Goal: Task Accomplishment & Management: Complete application form

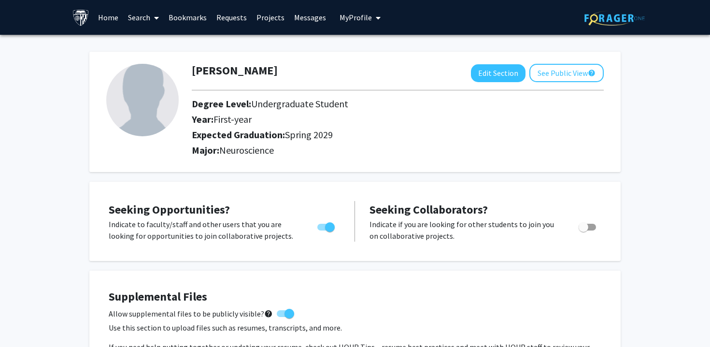
scroll to position [158, 0]
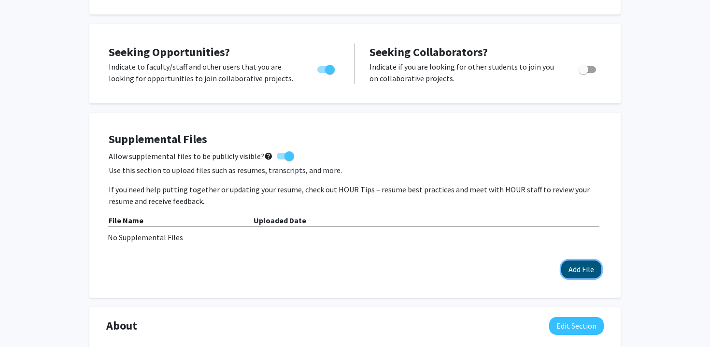
click at [575, 267] on button "Add File" at bounding box center [581, 269] width 40 height 18
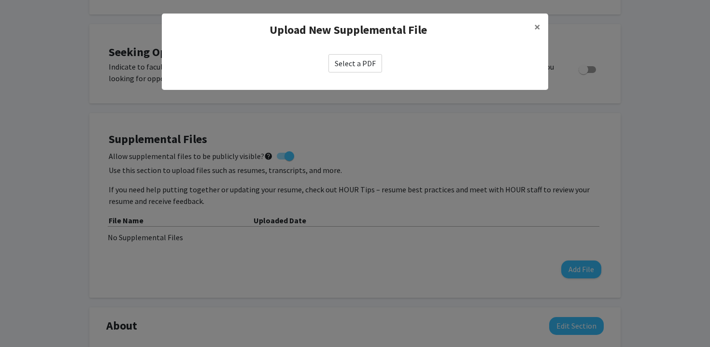
click at [353, 64] on label "Select a PDF" at bounding box center [356, 63] width 54 height 18
click at [0, 0] on input "Select a PDF" at bounding box center [0, 0] width 0 height 0
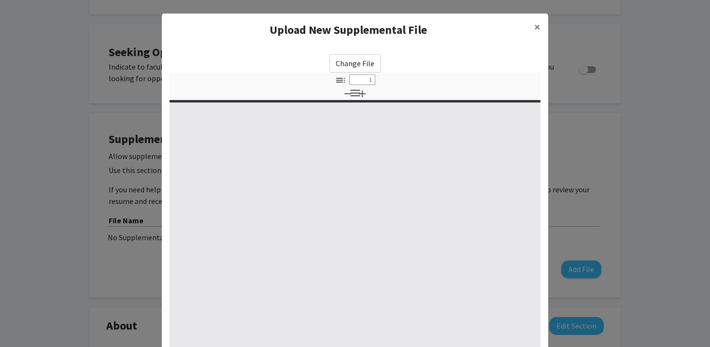
select select "custom"
type input "0"
select select "custom"
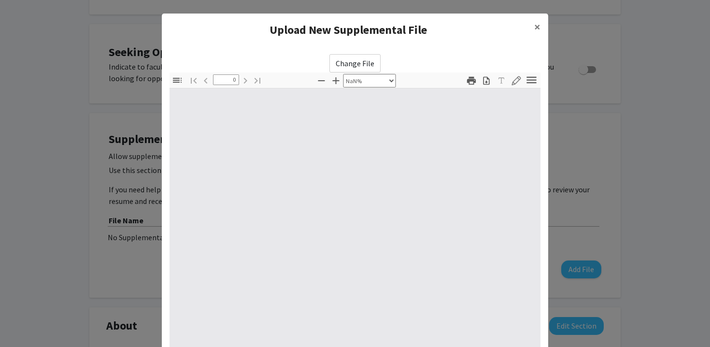
type input "1"
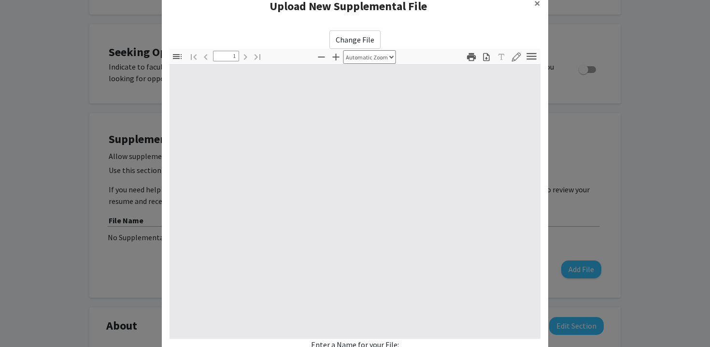
select select "auto"
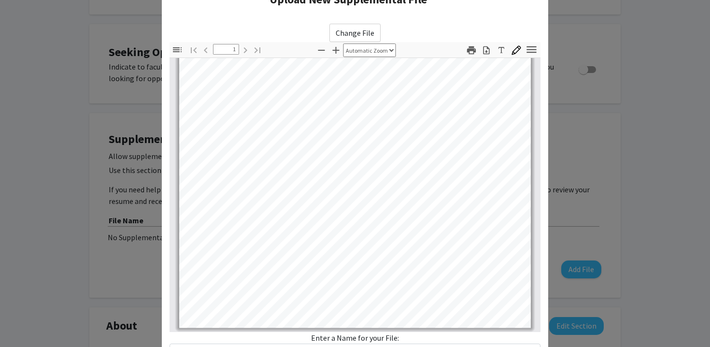
scroll to position [111, 0]
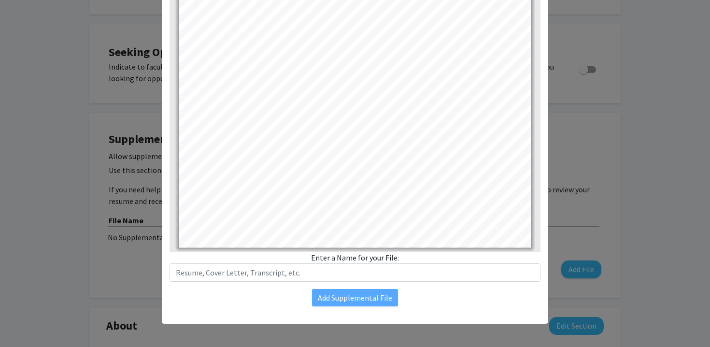
click at [345, 262] on div "Enter a Name for your File:" at bounding box center [355, 267] width 371 height 30
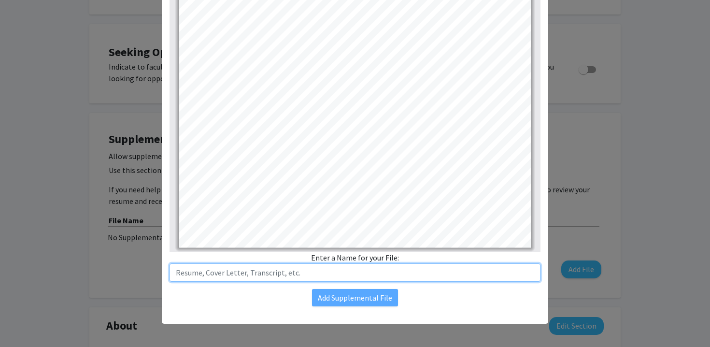
click at [344, 273] on input "text" at bounding box center [355, 272] width 371 height 18
type input "Resume"
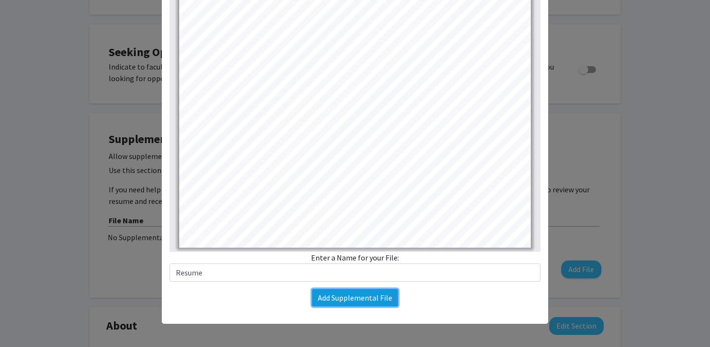
click at [353, 301] on button "Add Supplemental File" at bounding box center [355, 297] width 86 height 17
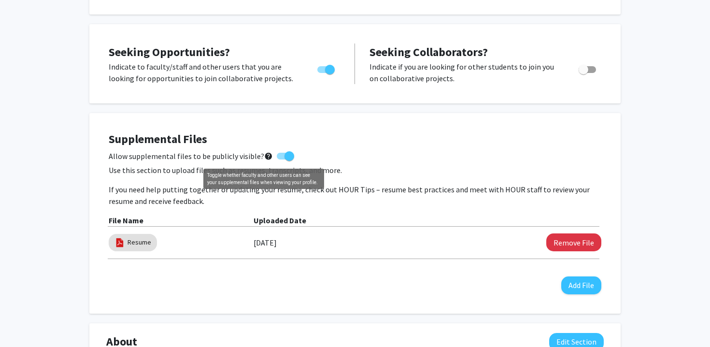
click at [265, 155] on mat-icon "help" at bounding box center [268, 156] width 9 height 12
click at [281, 159] on input "Allow supplemental files to be publicly visible? help" at bounding box center [281, 159] width 0 height 0
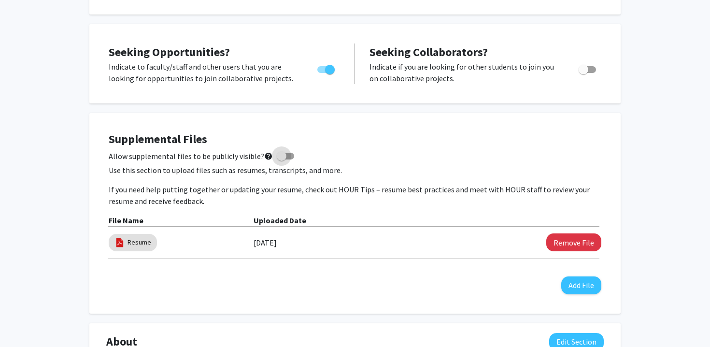
click at [265, 155] on mat-icon "help" at bounding box center [268, 156] width 9 height 12
click at [281, 159] on input "Allow supplemental files to be publicly visible? help" at bounding box center [281, 159] width 0 height 0
checkbox input "true"
click at [369, 154] on div "Allow supplemental files to be publicly visible? help" at bounding box center [355, 156] width 493 height 12
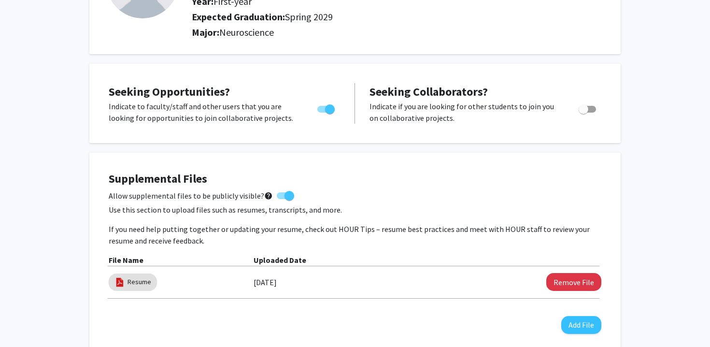
scroll to position [134, 0]
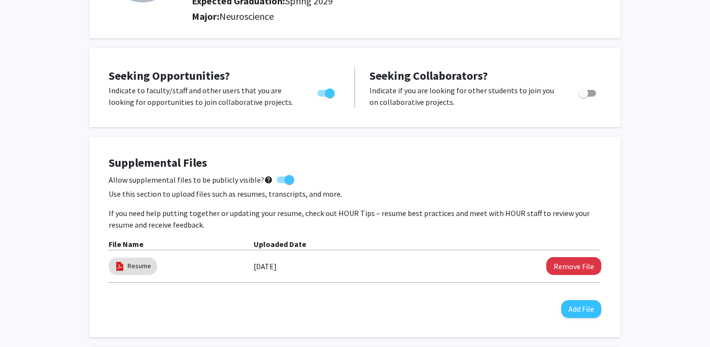
click at [504, 158] on h4 "Supplemental Files" at bounding box center [355, 163] width 493 height 14
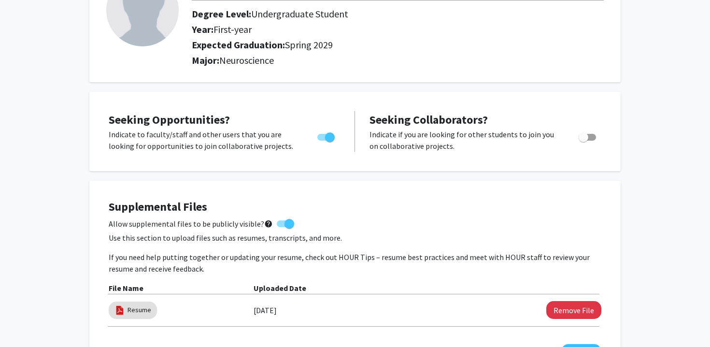
scroll to position [0, 0]
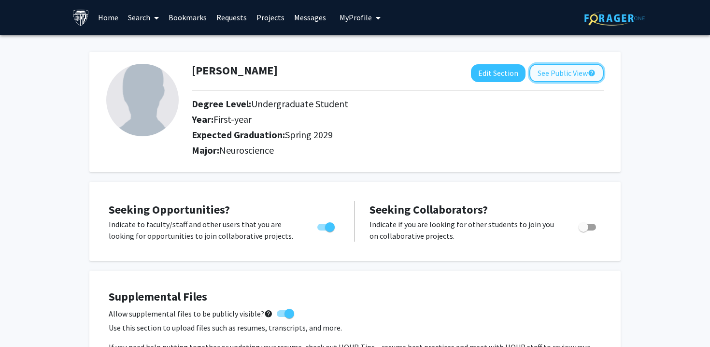
click at [587, 73] on button "See Public View help" at bounding box center [567, 73] width 74 height 18
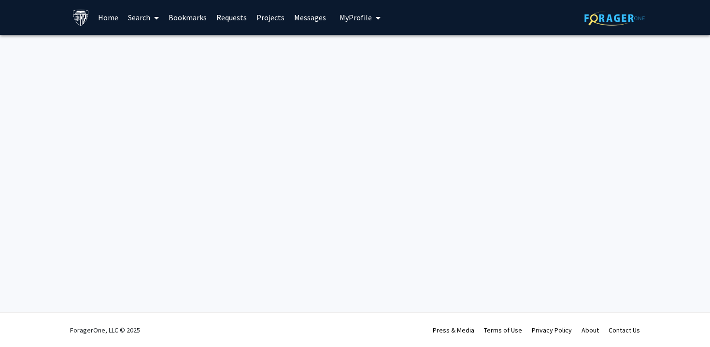
click at [197, 177] on div "Skip navigation Home Search Bookmarks Requests Projects Messages My Profile Ant…" at bounding box center [355, 173] width 710 height 347
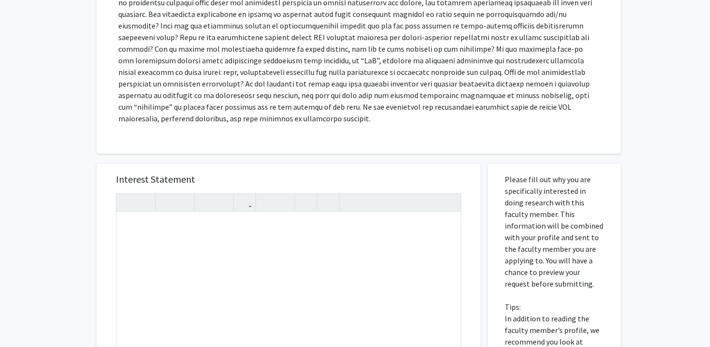
scroll to position [252, 0]
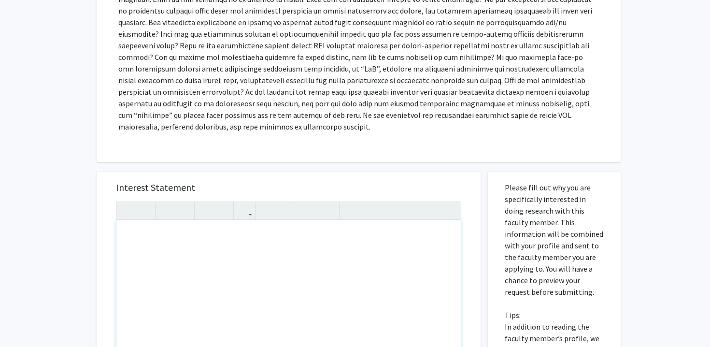
paste div "Note to users with screen readers: Please press Alt+0 or Option+0 to deactivate…"
type textarea "<p>Dear [PERSON_NAME],</p><br><p>My name is [PERSON_NAME], and I am a freshman …"
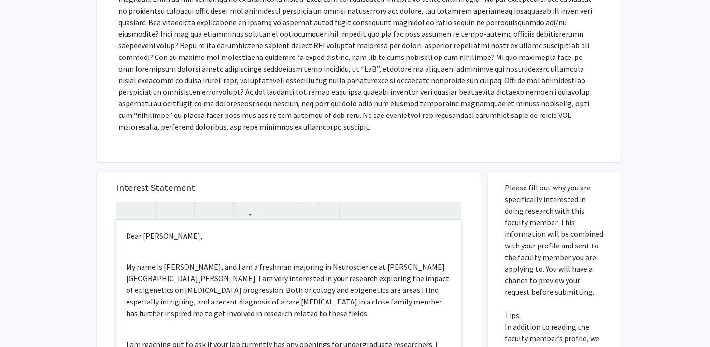
click at [158, 250] on div "Dear [PERSON_NAME], My name is [PERSON_NAME], and I am a freshman majoring in N…" at bounding box center [288, 330] width 344 height 221
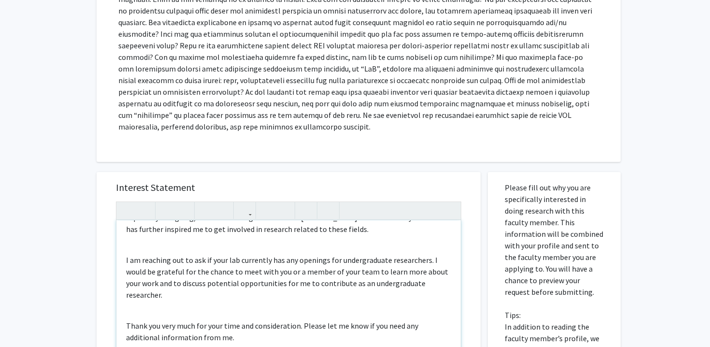
click at [193, 250] on div "Dear [PERSON_NAME], My name is [PERSON_NAME], and I am a freshman majoring in N…" at bounding box center [288, 330] width 344 height 221
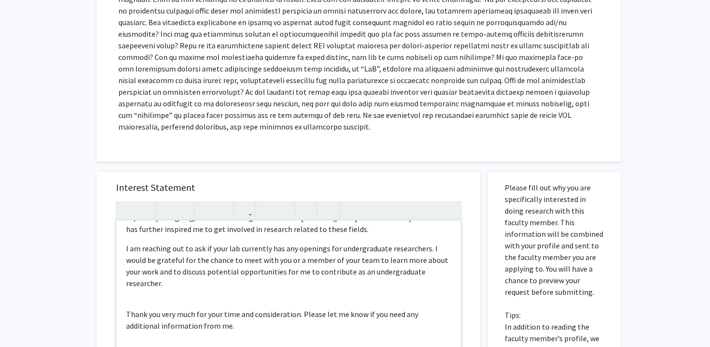
scroll to position [61, 0]
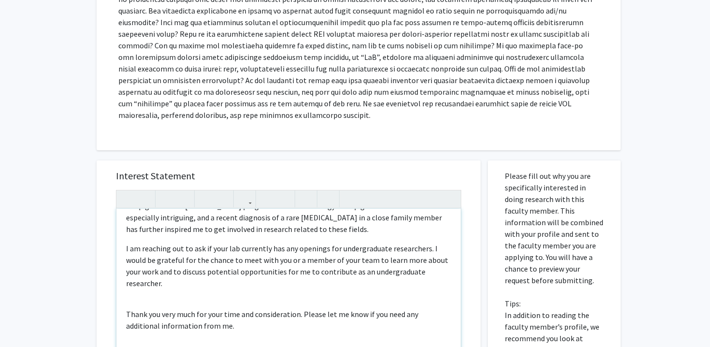
click at [172, 283] on div "Dear Dr. Feinberg, My name is Anthony Clark, and I am a freshman majoring in Ne…" at bounding box center [288, 319] width 344 height 221
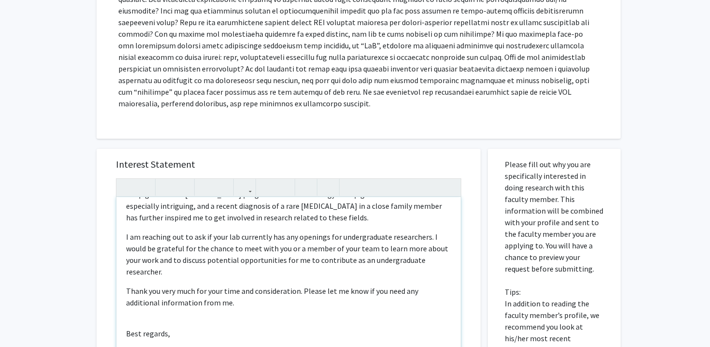
scroll to position [49, 0]
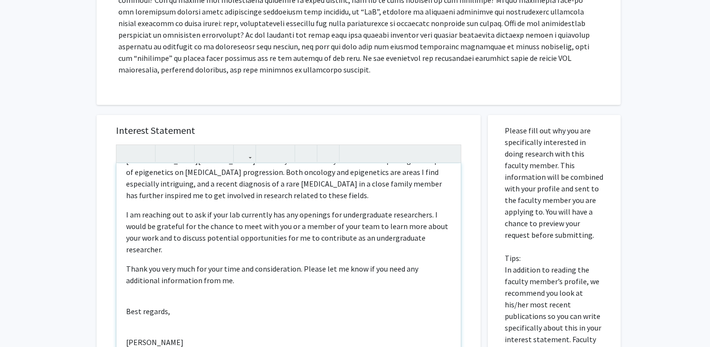
click at [158, 284] on div "Dear Dr. Feinberg, My name is Anthony Clark, and I am a freshman majoring in Ne…" at bounding box center [288, 273] width 344 height 221
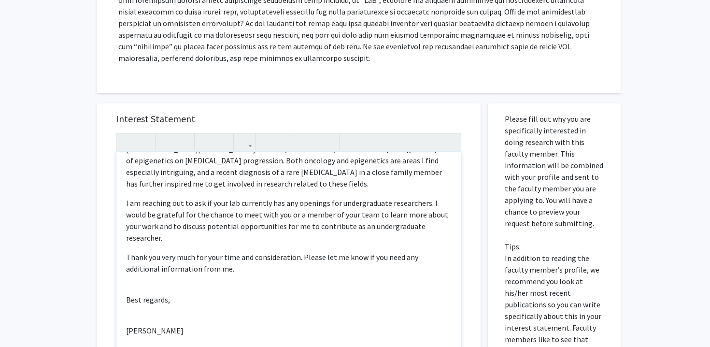
scroll to position [38, 0]
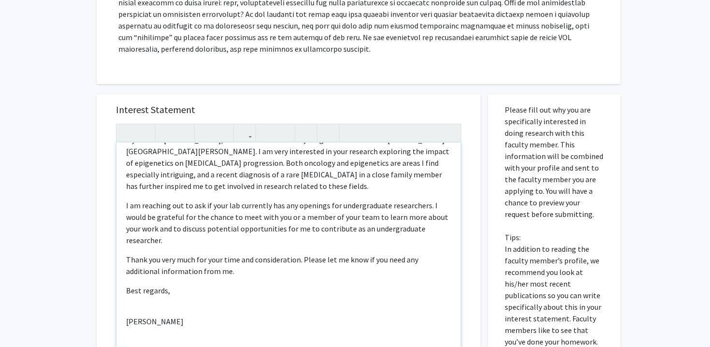
click at [157, 286] on div "Dear Dr. Feinberg, My name is Anthony Clark, and I am a freshman majoring in Ne…" at bounding box center [288, 253] width 344 height 221
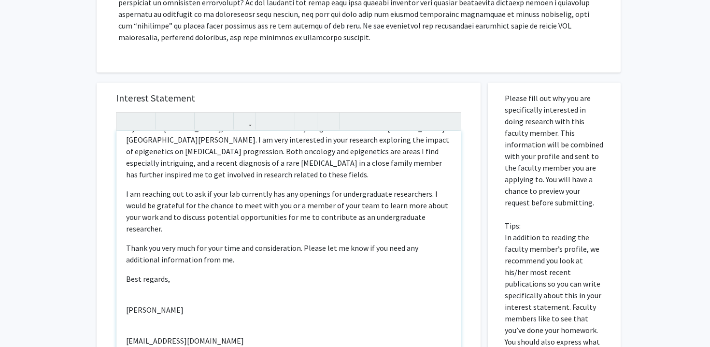
scroll to position [26, 0]
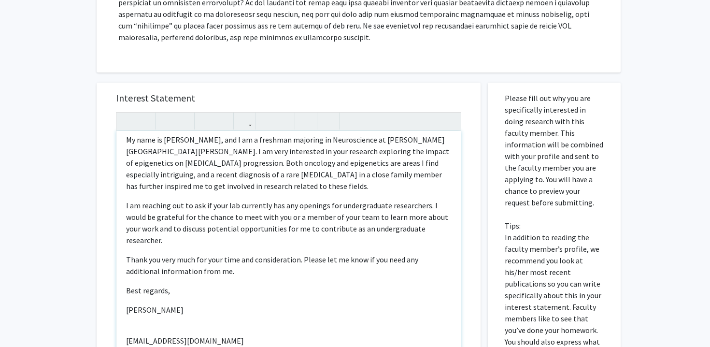
click at [151, 314] on div "Dear Dr. Feinberg, My name is Anthony Clark, and I am a freshman majoring in Ne…" at bounding box center [288, 241] width 344 height 221
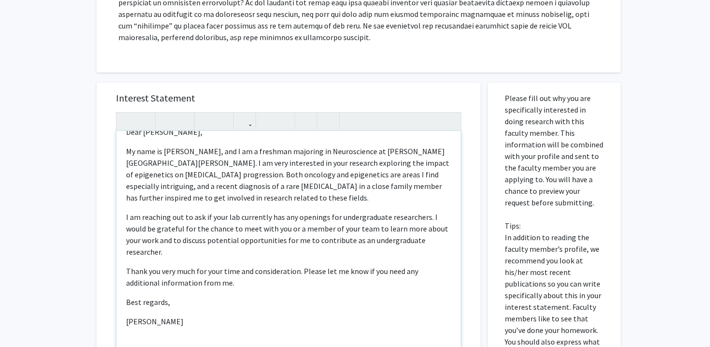
scroll to position [353, 0]
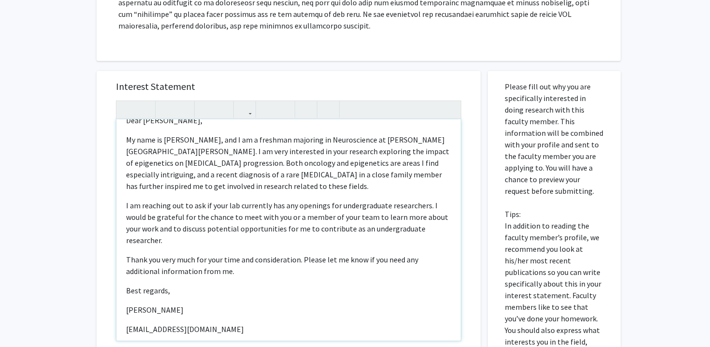
click at [172, 304] on p "[PERSON_NAME]" at bounding box center [288, 310] width 325 height 12
click at [185, 311] on div "Dear Dr. Feinberg, My name is Anthony Clark, and I am a freshman majoring in Ne…" at bounding box center [288, 229] width 344 height 221
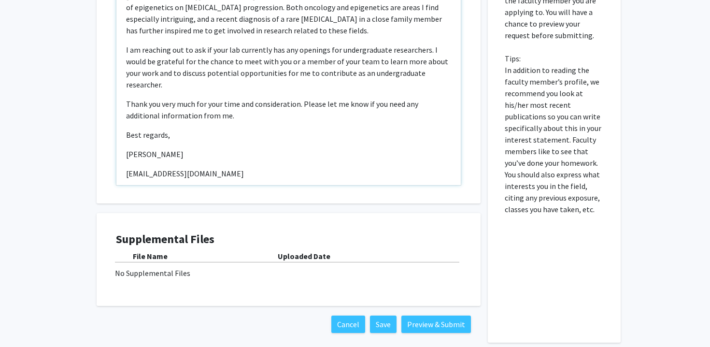
scroll to position [0, 0]
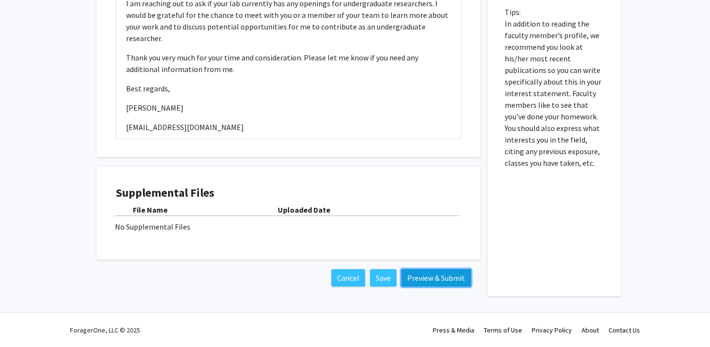
click at [422, 279] on button "Preview & Submit" at bounding box center [436, 277] width 70 height 17
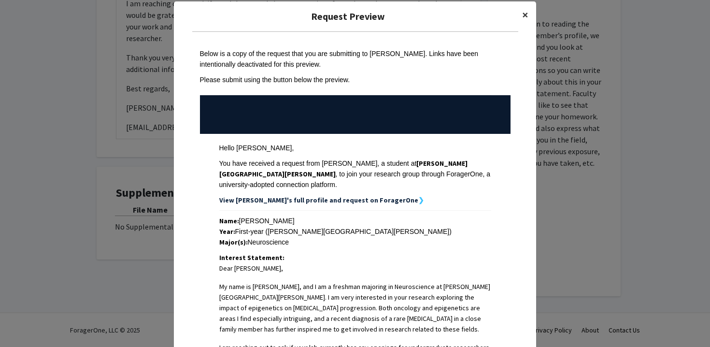
click at [522, 20] on span "×" at bounding box center [525, 14] width 6 height 15
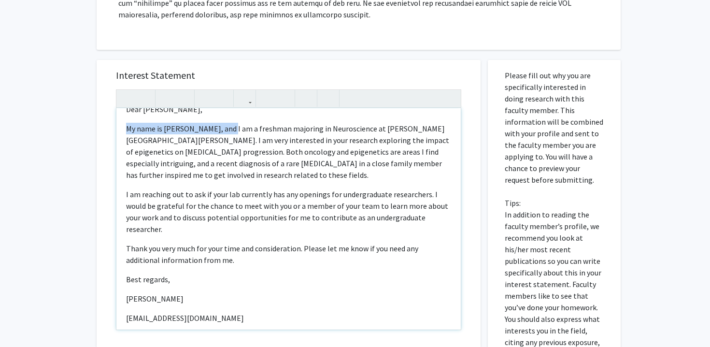
drag, startPoint x: 226, startPoint y: 129, endPoint x: 125, endPoint y: 123, distance: 100.7
click at [125, 123] on div "Dear Dr. Feinberg, My name is Anthony Clark, and I am a freshman majoring in Ne…" at bounding box center [288, 218] width 344 height 221
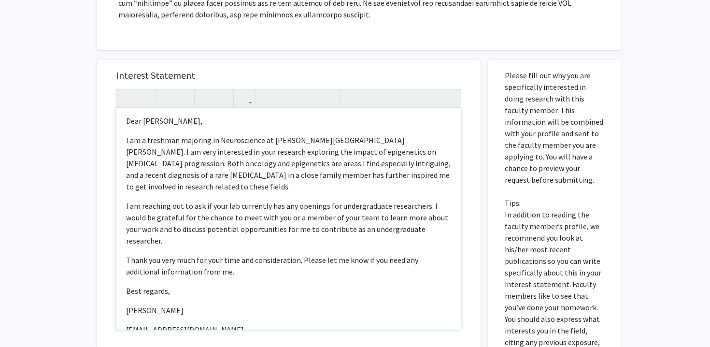
click at [356, 138] on p "I am a freshman majoring in Neuroscience at Johns Hopkins University. I am very…" at bounding box center [288, 163] width 325 height 58
click at [358, 141] on p "I am a freshman majoring in Neuroscience at Johns Hopkins University. I am very…" at bounding box center [288, 163] width 325 height 58
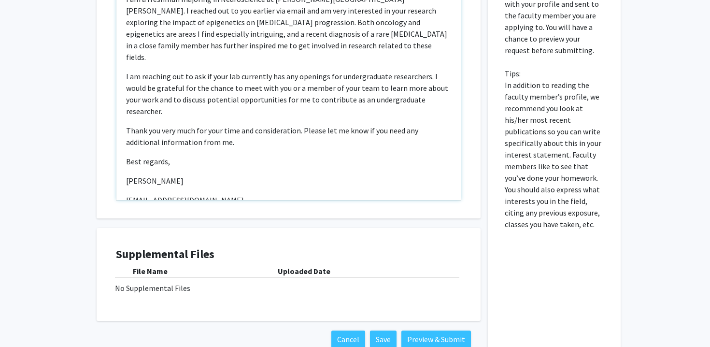
scroll to position [550, 0]
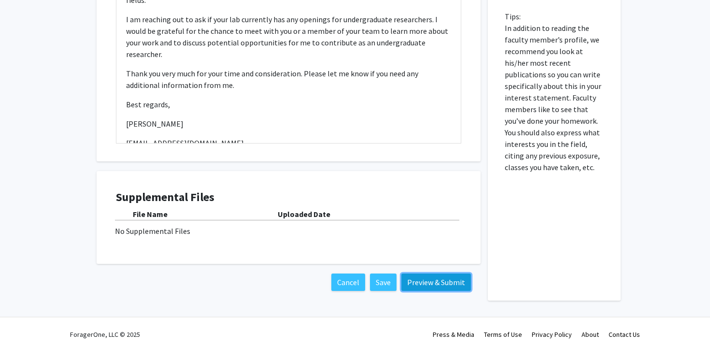
click at [432, 285] on button "Preview & Submit" at bounding box center [436, 281] width 70 height 17
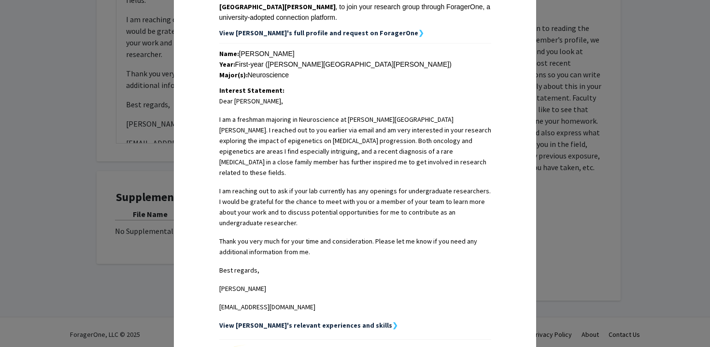
scroll to position [180, 0]
click at [285, 28] on strong "View [PERSON_NAME]'s full profile and request on ForagerOne" at bounding box center [318, 32] width 199 height 9
click at [276, 69] on div "Major(s): Neuroscience" at bounding box center [355, 74] width 272 height 11
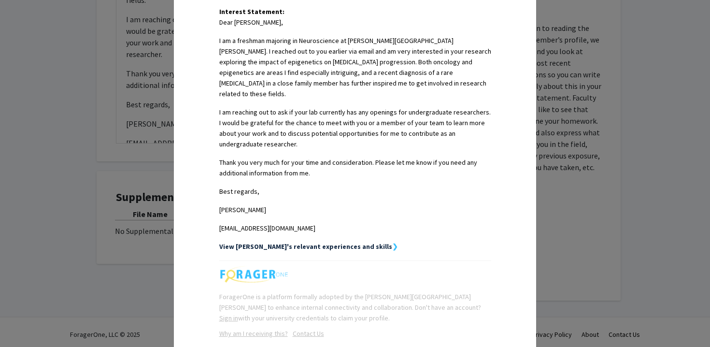
scroll to position [274, 0]
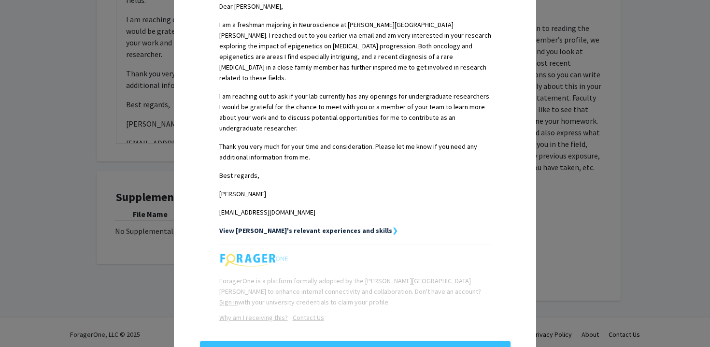
click at [79, 177] on div "Request Preview × Below is a copy of the request that you are submitting to And…" at bounding box center [355, 173] width 710 height 347
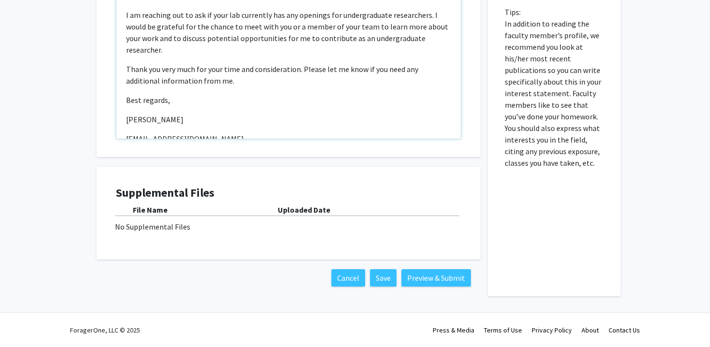
scroll to position [0, 0]
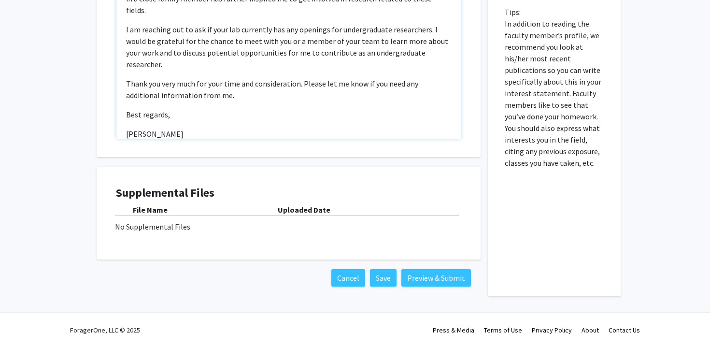
click at [295, 78] on p "Thank you very much for your time and consideration. Please let me know if you …" at bounding box center [288, 89] width 325 height 23
click at [304, 78] on p "Thank you very much for your time and consideration. Please let me know if you …" at bounding box center [288, 89] width 325 height 23
click at [310, 78] on p "Thank you very much for your time and consideration. Please let me know if you …" at bounding box center [288, 89] width 325 height 23
click at [298, 78] on p "Thank you very much for your time and consideration. Please let me know if you …" at bounding box center [288, 89] width 325 height 23
click at [300, 78] on p "Thank you very much for your time and consideration. Please let me know if you …" at bounding box center [288, 89] width 325 height 23
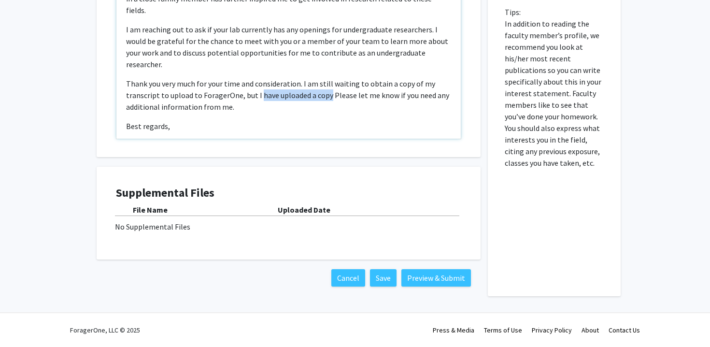
drag, startPoint x: 326, startPoint y: 73, endPoint x: 258, endPoint y: 73, distance: 67.6
click at [258, 78] on p "Thank you very much for your time and consideration. I am still waiting to obta…" at bounding box center [288, 95] width 325 height 35
drag, startPoint x: 302, startPoint y: 72, endPoint x: 257, endPoint y: 73, distance: 45.4
click at [257, 78] on p "Thank you very much for your time and consideration. I am still waiting to obta…" at bounding box center [288, 95] width 325 height 35
type textarea "<p>Dear Dr. Feinberg,</p><p>I am a freshman majoring in Neuroscience at Johns H…"
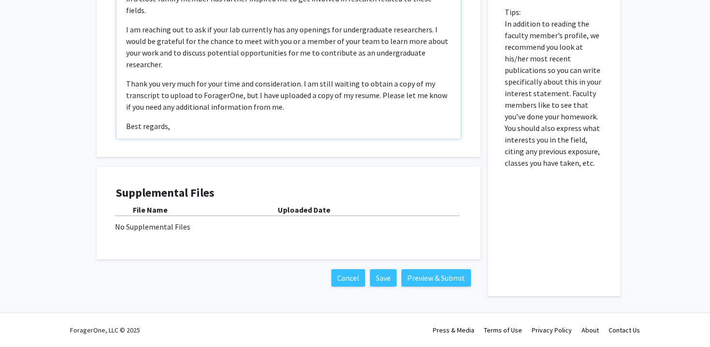
click at [270, 79] on p "Thank you very much for your time and consideration. I am still waiting to obta…" at bounding box center [288, 95] width 325 height 35
click at [300, 81] on p "Thank you very much for your time and consideration. I am still waiting to obta…" at bounding box center [288, 95] width 325 height 35
drag, startPoint x: 387, startPoint y: 275, endPoint x: 438, endPoint y: 253, distance: 54.9
click at [438, 253] on div "Interest Statement Dear Dr. Feinberg, I am a freshman majoring in Neuroscience …" at bounding box center [288, 77] width 399 height 437
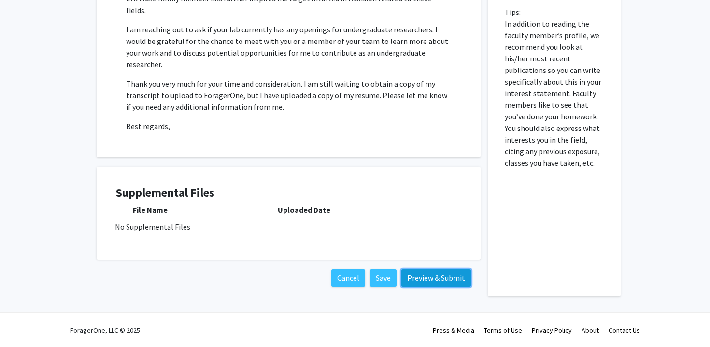
click at [435, 278] on button "Preview & Submit" at bounding box center [436, 277] width 70 height 17
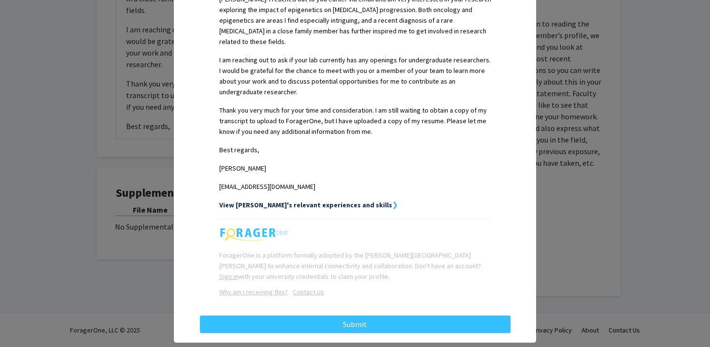
scroll to position [310, 0]
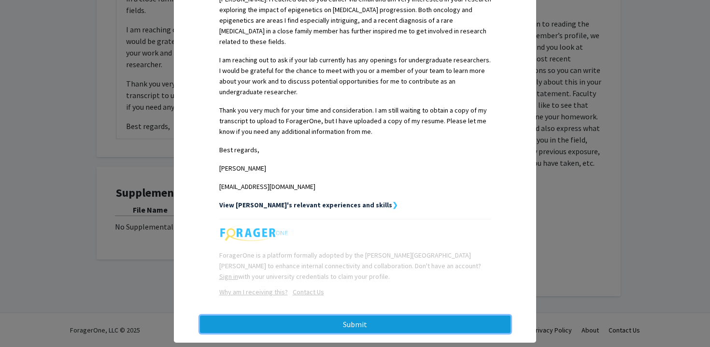
click at [315, 315] on button "Submit" at bounding box center [355, 323] width 311 height 17
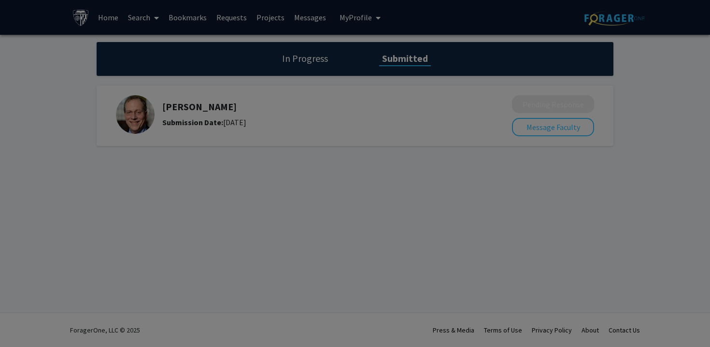
click at [385, 173] on div at bounding box center [355, 173] width 710 height 347
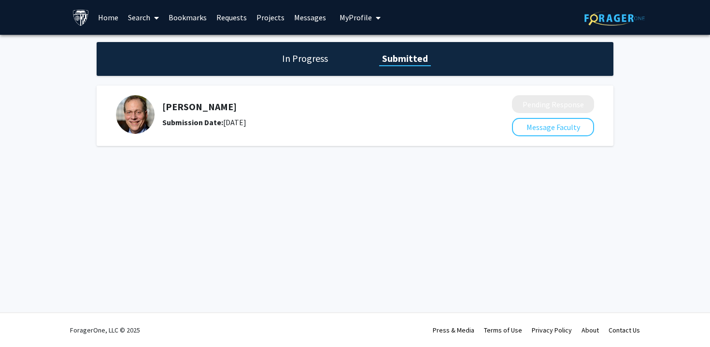
click at [281, 58] on h1 "In Progress" at bounding box center [305, 59] width 52 height 14
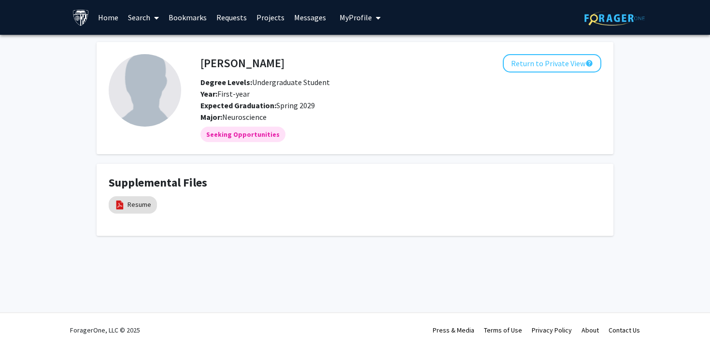
click at [148, 25] on link "Search" at bounding box center [143, 17] width 41 height 34
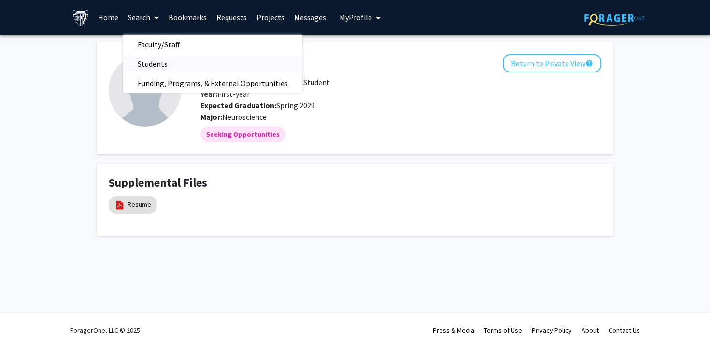
click at [158, 60] on span "Students" at bounding box center [152, 63] width 59 height 19
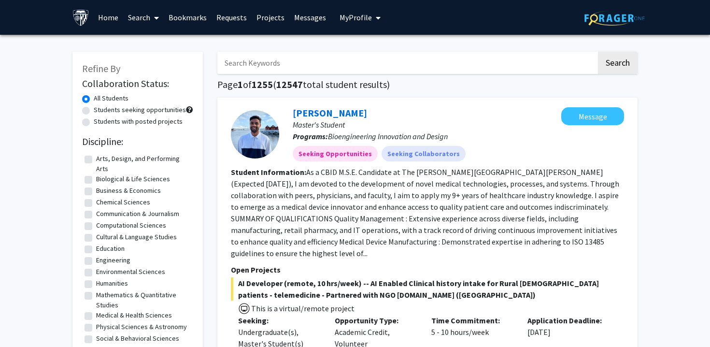
click at [243, 66] on input "Search Keywords" at bounding box center [406, 63] width 379 height 22
type input "d"
click at [598, 52] on button "Search" at bounding box center [618, 63] width 40 height 22
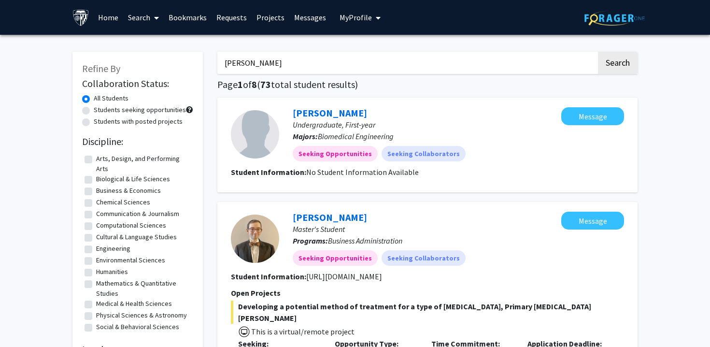
click at [278, 61] on input "andrew cavanaugh" at bounding box center [406, 63] width 379 height 22
type input "andrew cavanagh"
click at [598, 52] on button "Search" at bounding box center [618, 63] width 40 height 22
click at [299, 66] on input "andrew cavanagh" at bounding box center [406, 63] width 379 height 22
click at [598, 52] on button "Search" at bounding box center [618, 63] width 40 height 22
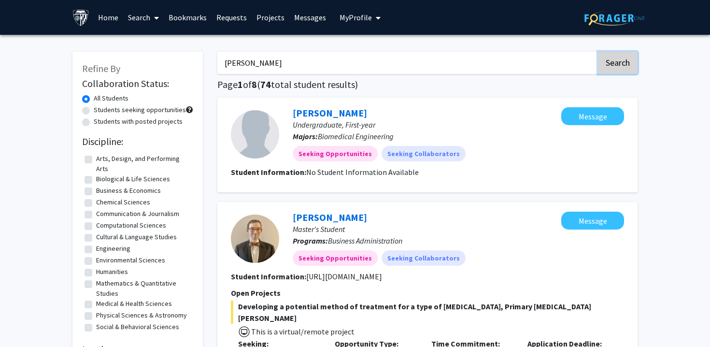
click at [613, 69] on button "Search" at bounding box center [618, 63] width 40 height 22
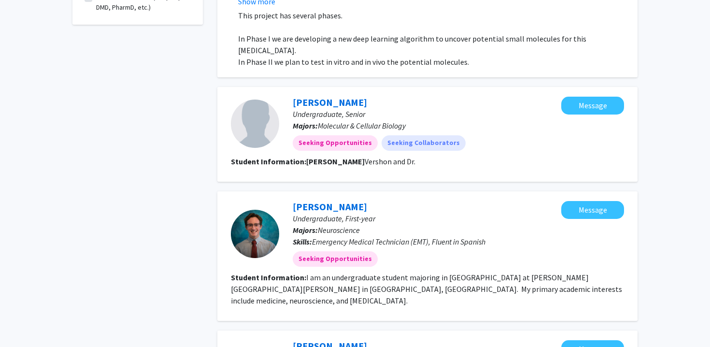
scroll to position [416, 0]
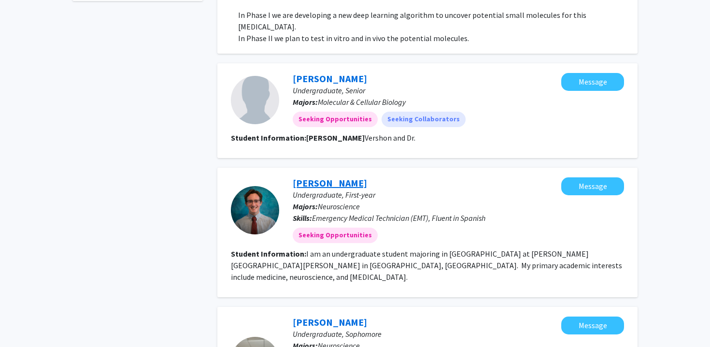
click at [312, 177] on link "Drew Cavanagh" at bounding box center [330, 183] width 74 height 12
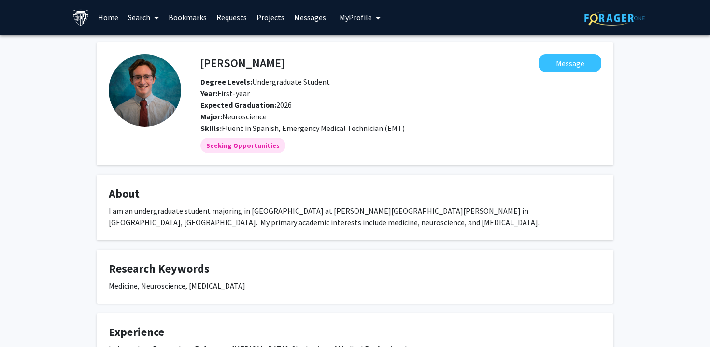
scroll to position [3, 0]
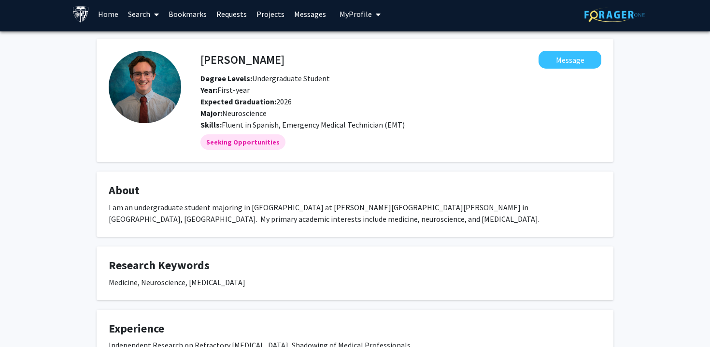
click at [139, 86] on img at bounding box center [145, 87] width 72 height 72
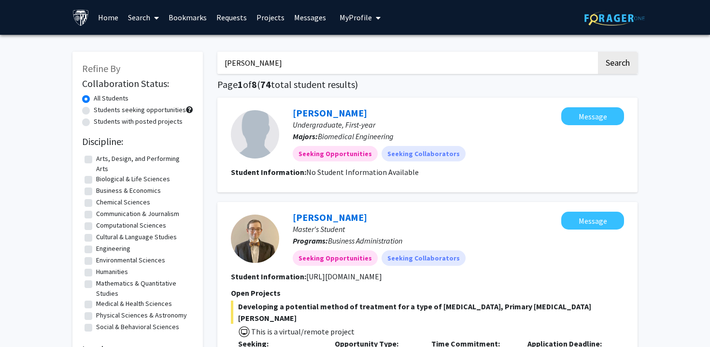
click at [281, 69] on input "andrew cavanagh" at bounding box center [406, 63] width 379 height 22
type input "steve wang"
click at [598, 52] on button "Search" at bounding box center [618, 63] width 40 height 22
click at [294, 63] on input "steve wang" at bounding box center [406, 63] width 379 height 22
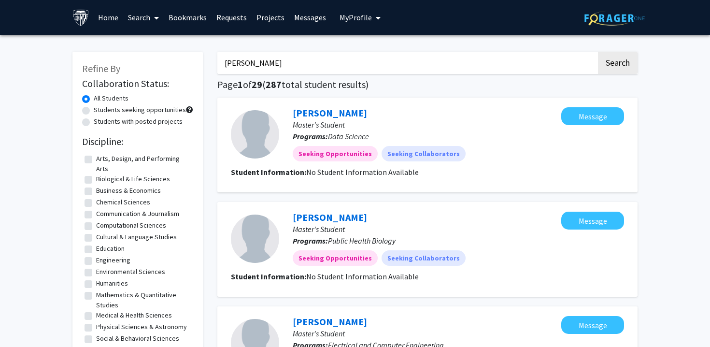
type input "marco cunningham"
click at [598, 52] on button "Search" at bounding box center [618, 63] width 40 height 22
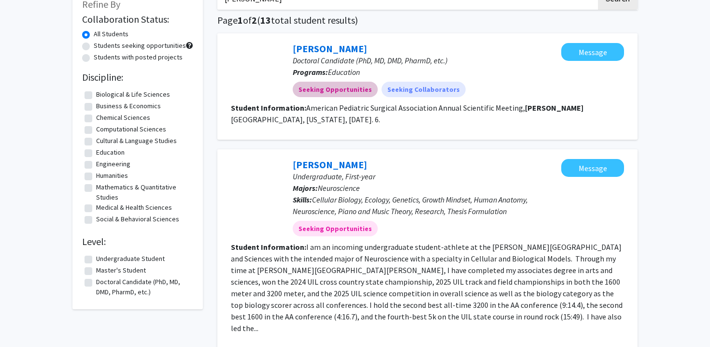
scroll to position [89, 0]
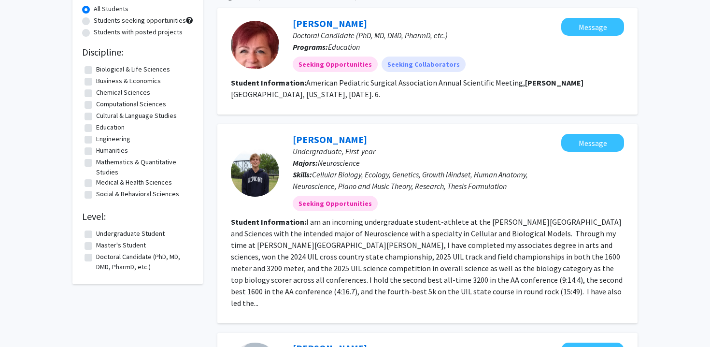
click at [259, 179] on div at bounding box center [255, 172] width 48 height 48
click at [381, 156] on p "Undergraduate, First-year" at bounding box center [427, 151] width 269 height 12
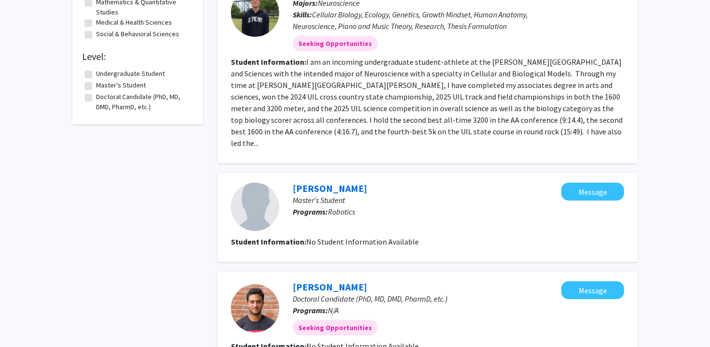
scroll to position [0, 0]
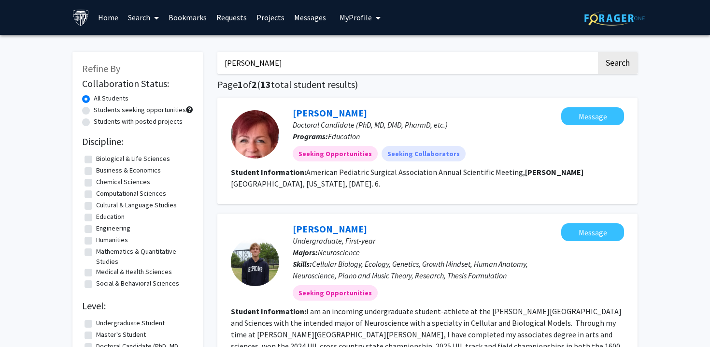
click at [138, 15] on link "Search" at bounding box center [143, 17] width 41 height 34
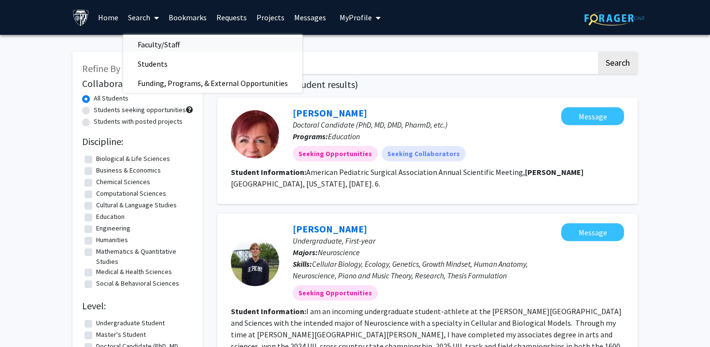
click at [147, 41] on span "Faculty/Staff" at bounding box center [158, 44] width 71 height 19
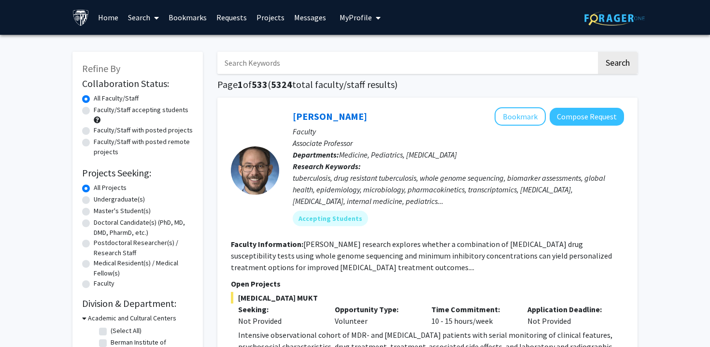
click at [267, 63] on input "Search Keywords" at bounding box center [406, 63] width 379 height 22
type input "i"
type input "n"
type input "northington"
click at [598, 52] on button "Search" at bounding box center [618, 63] width 40 height 22
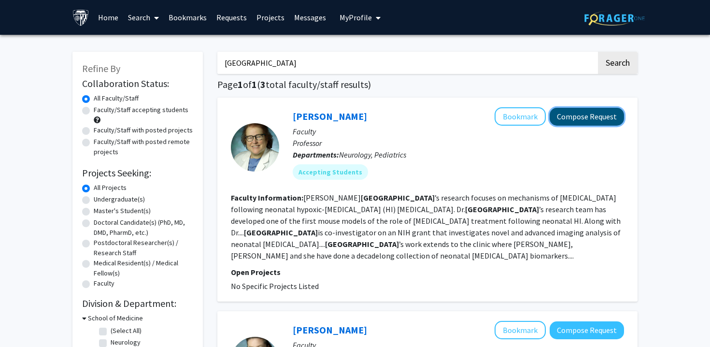
click at [579, 117] on button "Compose Request" at bounding box center [587, 117] width 74 height 18
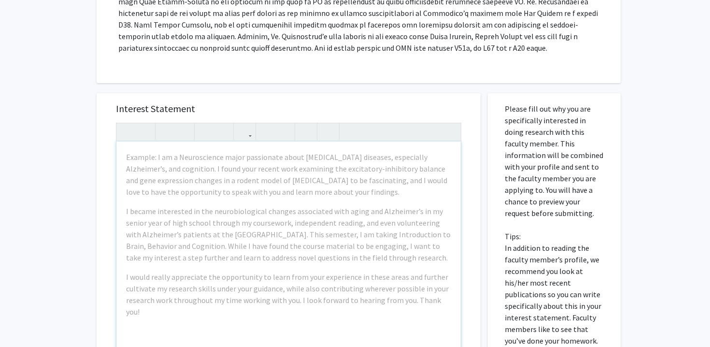
scroll to position [344, 0]
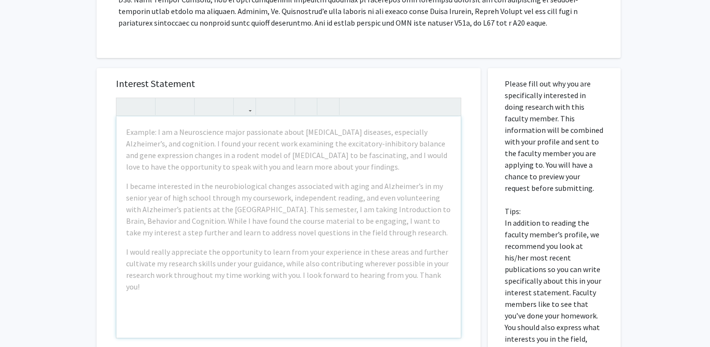
click at [278, 231] on div "Example: I am a Neuroscience major passionate about [MEDICAL_DATA] diseases, es…" at bounding box center [288, 226] width 344 height 221
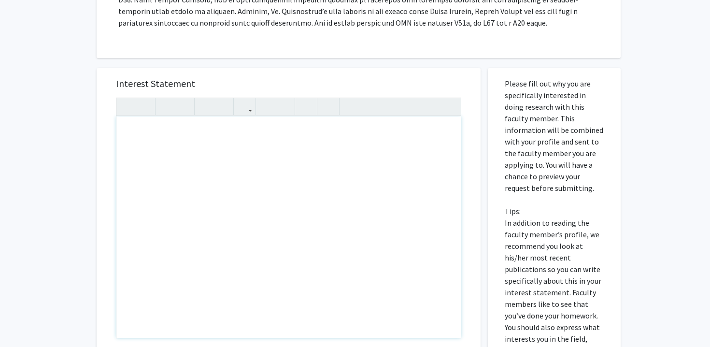
drag, startPoint x: 389, startPoint y: 276, endPoint x: 284, endPoint y: 168, distance: 150.7
click at [284, 168] on div "Note to users with screen readers: Please press Alt+0 or Option+0 to deactivate…" at bounding box center [288, 226] width 344 height 221
click at [309, 78] on h5 "Interest Statement" at bounding box center [288, 84] width 345 height 12
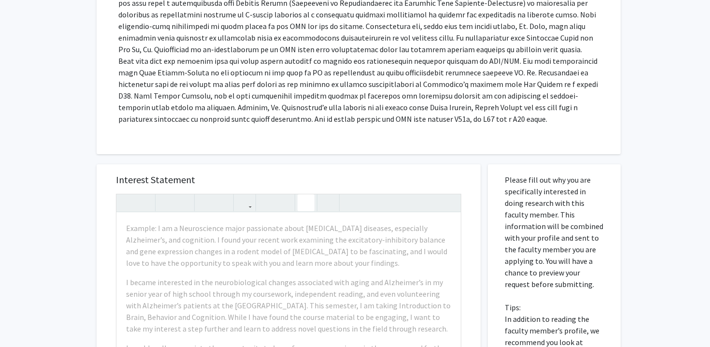
scroll to position [249, 0]
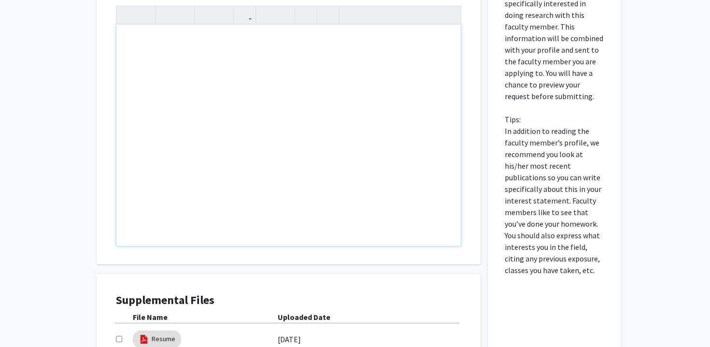
click at [280, 171] on div "Note to users with screen readers: Please press Alt+0 or Option+0 to deactivate…" at bounding box center [288, 135] width 344 height 221
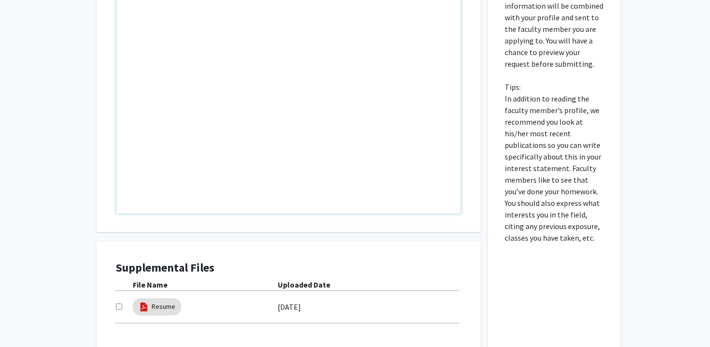
scroll to position [486, 0]
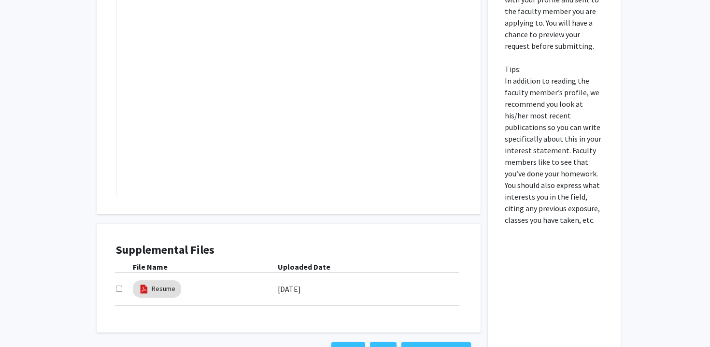
click at [119, 286] on input "checkbox" at bounding box center [119, 289] width 6 height 6
checkbox input "true"
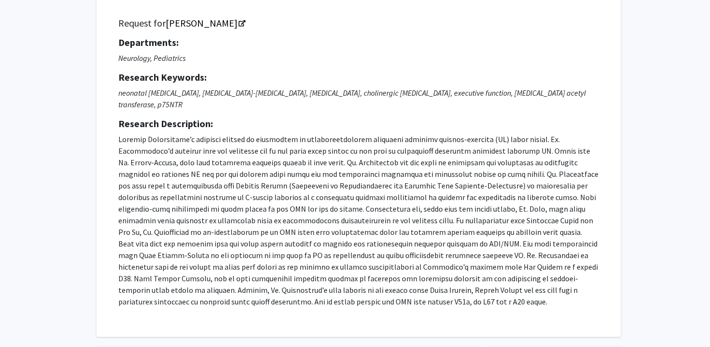
scroll to position [0, 0]
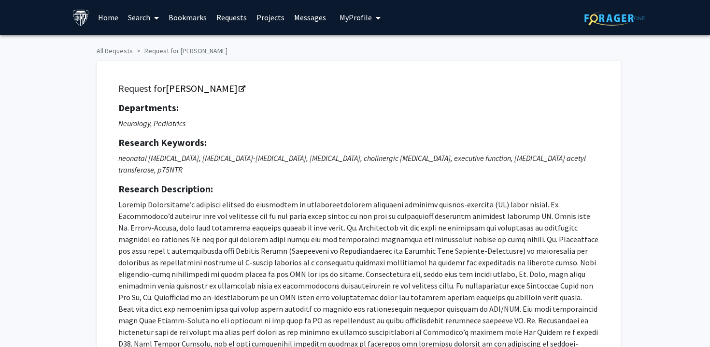
click at [348, 23] on button "My Profile" at bounding box center [360, 17] width 47 height 35
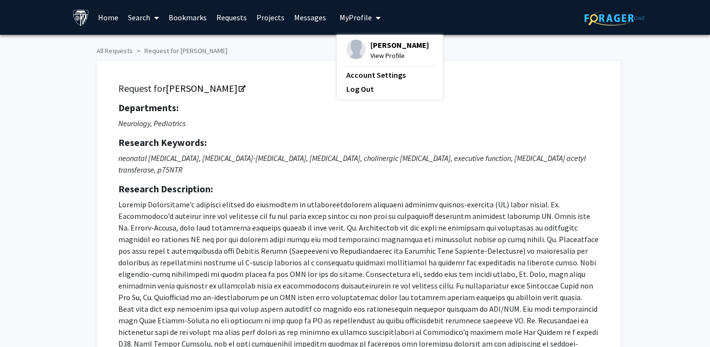
click at [379, 54] on span "View Profile" at bounding box center [400, 55] width 58 height 11
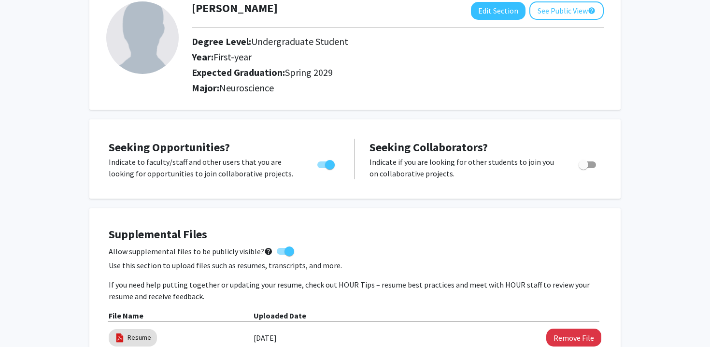
scroll to position [73, 0]
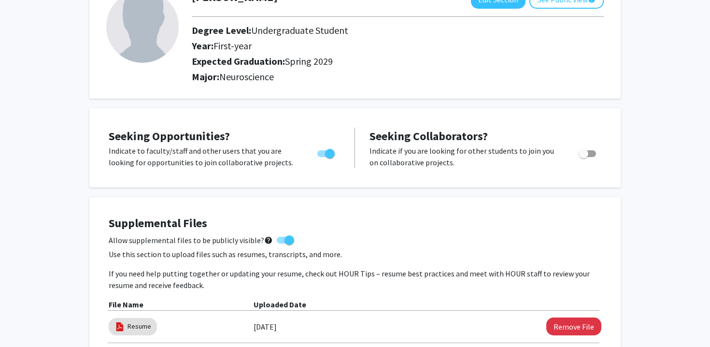
click at [285, 238] on span at bounding box center [290, 240] width 10 height 10
click at [282, 244] on input "Allow supplemental files to be publicly visible? help" at bounding box center [281, 244] width 0 height 0
checkbox input "false"
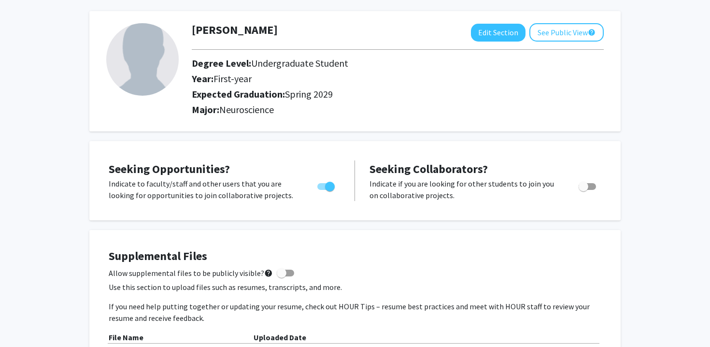
scroll to position [0, 0]
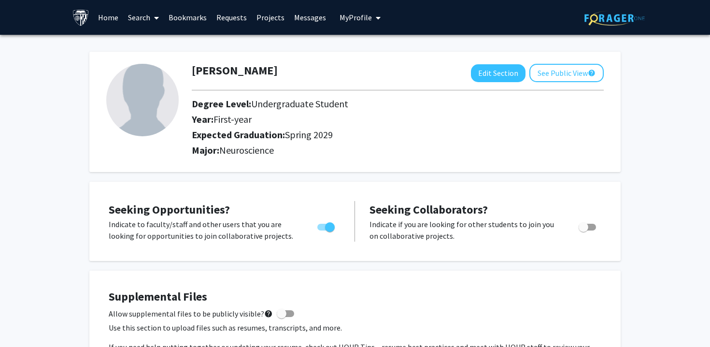
click at [110, 20] on link "Home" at bounding box center [108, 17] width 30 height 34
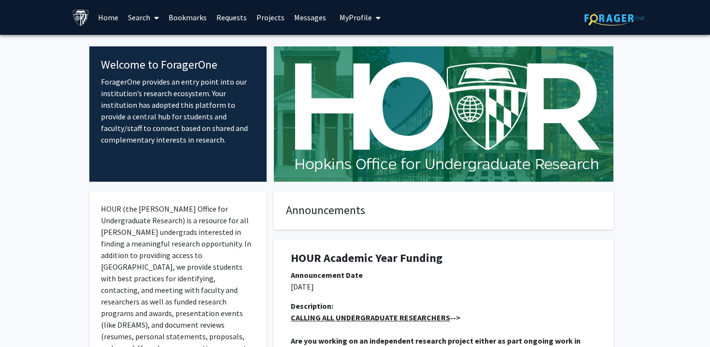
click at [157, 15] on icon at bounding box center [156, 18] width 5 height 8
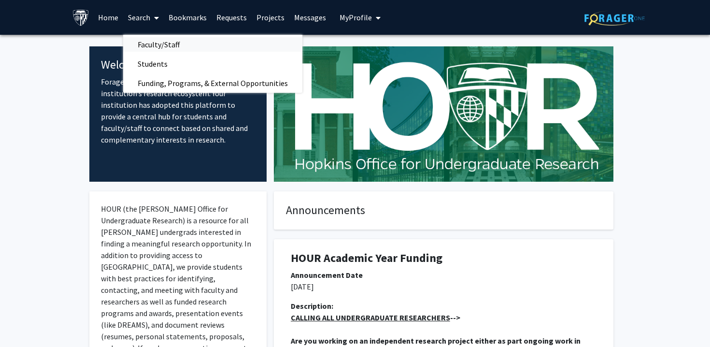
click at [169, 51] on span "Faculty/Staff" at bounding box center [158, 44] width 71 height 19
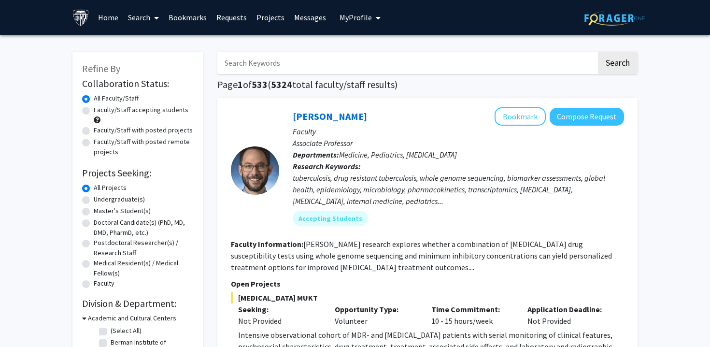
click at [255, 64] on input "Search Keywords" at bounding box center [406, 63] width 379 height 22
type input "northington"
click at [598, 52] on button "Search" at bounding box center [618, 63] width 40 height 22
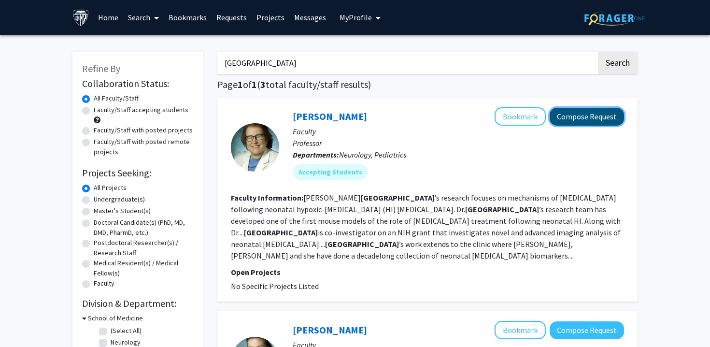
click at [568, 114] on button "Compose Request" at bounding box center [587, 117] width 74 height 18
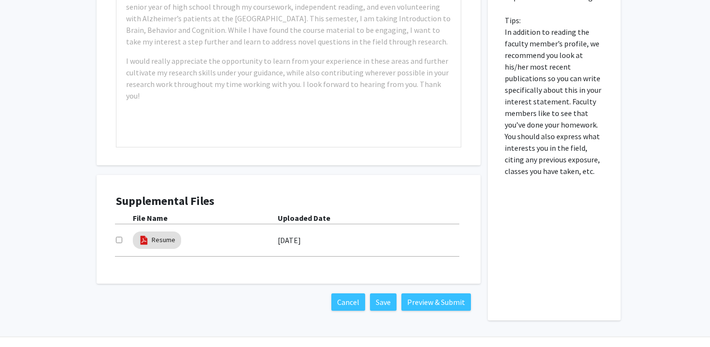
scroll to position [547, 0]
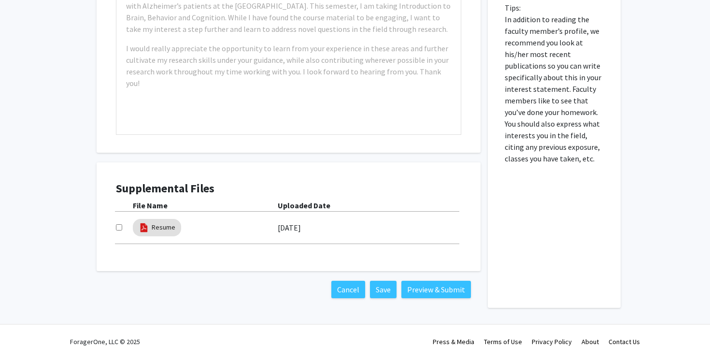
click at [119, 224] on input "checkbox" at bounding box center [119, 227] width 6 height 6
checkbox input "true"
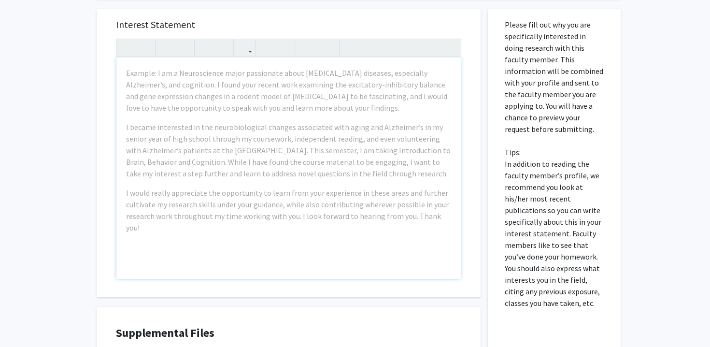
scroll to position [358, 0]
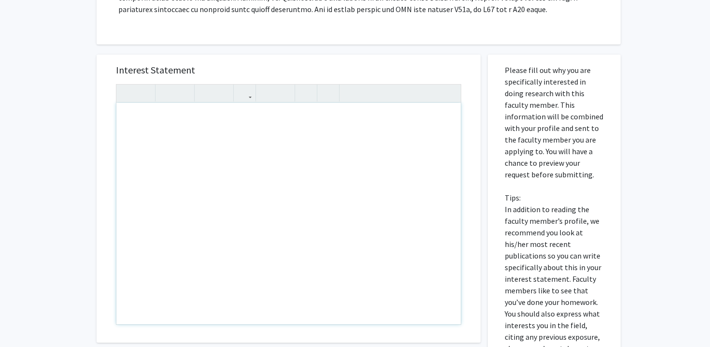
click at [214, 145] on div "Note to users with screen readers: Please press Alt+0 or Option+0 to deactivate…" at bounding box center [288, 213] width 344 height 221
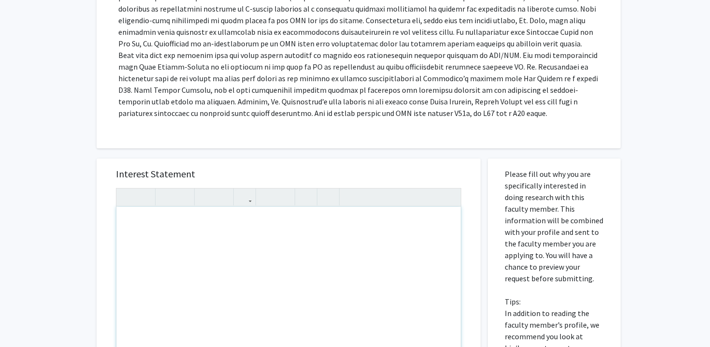
scroll to position [252, 0]
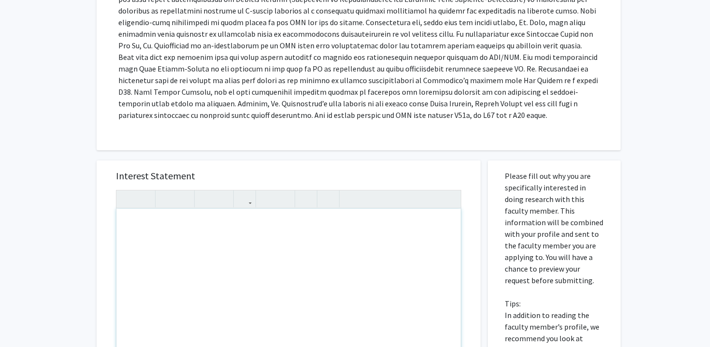
paste div "Note to users with screen readers: Please press Alt+0 or Option+0 to deactivate…"
type textarea "<p>Dear [PERSON_NAME],</p><br><p>I am a freshman majoring in Neuroscience at [P…"
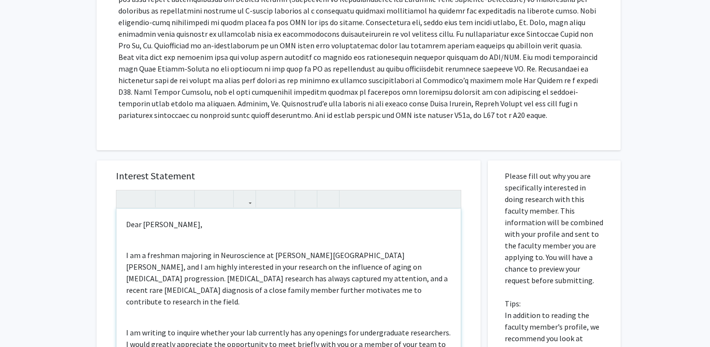
click at [178, 218] on p "Dear [PERSON_NAME]," at bounding box center [288, 224] width 325 height 12
click at [178, 233] on div "Dear Dr. Northington, I am a freshman majoring in Neuroscience at Johns Hopkins…" at bounding box center [288, 319] width 344 height 221
click at [179, 224] on div "Dear Dr. Northington, I am a freshman majoring in Neuroscience at Johns Hopkins…" at bounding box center [288, 319] width 344 height 221
click at [179, 229] on div "Dear Dr. Northington, I am a freshman majoring in Neuroscience at Johns Hopkins…" at bounding box center [288, 319] width 344 height 221
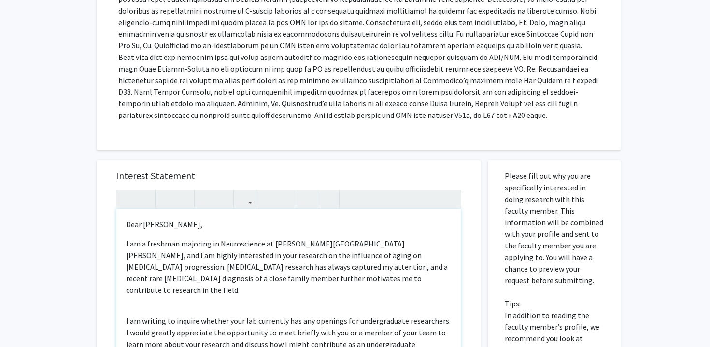
click at [220, 242] on p "I am a freshman majoring in Neuroscience at [PERSON_NAME][GEOGRAPHIC_DATA][PERS…" at bounding box center [288, 267] width 325 height 58
click at [210, 283] on div "Dear Dr. Northington, I am a freshman majoring in Neuroscience at Johns Hopkins…" at bounding box center [288, 319] width 344 height 221
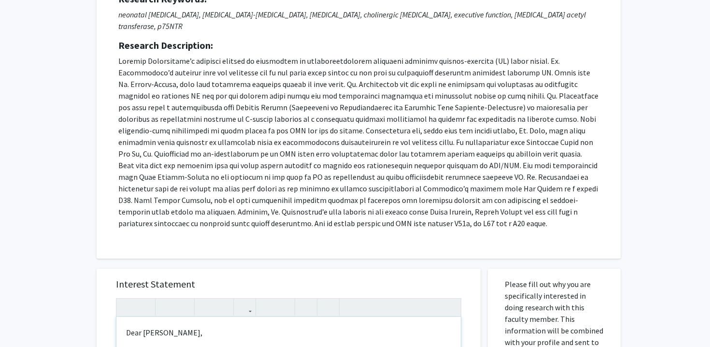
scroll to position [157, 0]
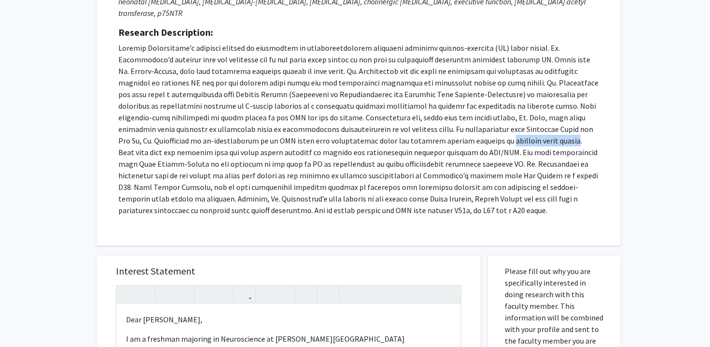
drag, startPoint x: 335, startPoint y: 129, endPoint x: 402, endPoint y: 131, distance: 67.2
click at [402, 131] on p at bounding box center [358, 129] width 481 height 174
copy p "neonatal brain injury"
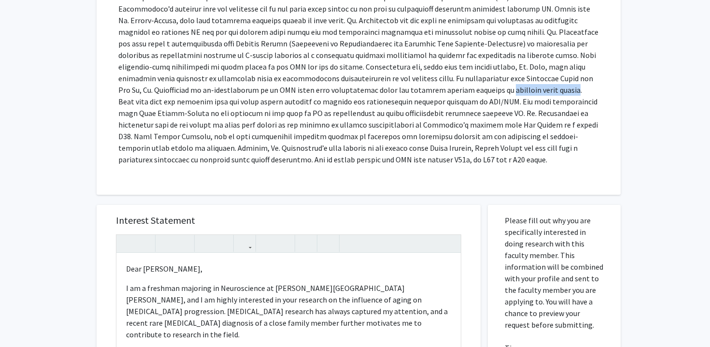
scroll to position [270, 0]
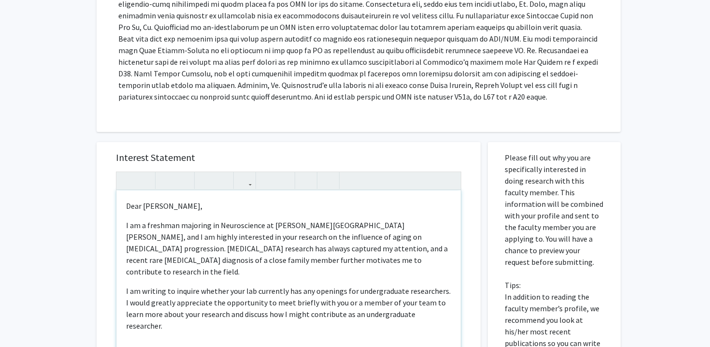
click at [294, 243] on p "I am a freshman majoring in Neuroscience at [PERSON_NAME][GEOGRAPHIC_DATA][PERS…" at bounding box center [288, 248] width 325 height 58
drag, startPoint x: 182, startPoint y: 227, endPoint x: 324, endPoint y: 227, distance: 142.0
click at [324, 227] on p "I am a freshman majoring in Neuroscience at [PERSON_NAME][GEOGRAPHIC_DATA][PERS…" at bounding box center [288, 248] width 325 height 58
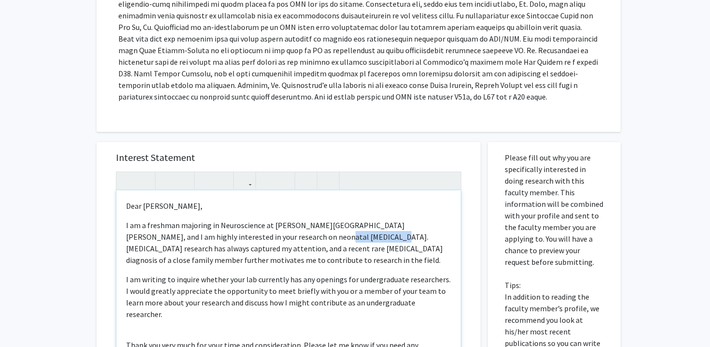
drag, startPoint x: 253, startPoint y: 227, endPoint x: 303, endPoint y: 228, distance: 50.3
click at [303, 228] on p "I am a freshman majoring in Neuroscience at Johns Hopkins University, and I am …" at bounding box center [288, 242] width 325 height 46
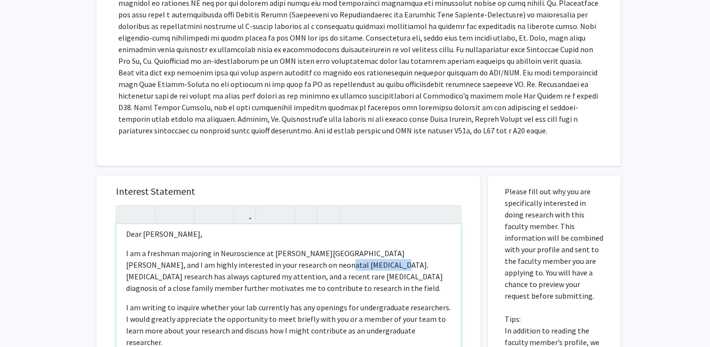
scroll to position [7, 0]
click at [306, 270] on p "I am a freshman majoring in Neuroscience at Johns Hopkins University, and I am …" at bounding box center [288, 269] width 325 height 46
click at [287, 271] on p "I am a freshman majoring in Neuroscience at Johns Hopkins University, and I am …" at bounding box center [288, 269] width 325 height 46
click at [290, 249] on p "I am a freshman majoring in Neuroscience at Johns Hopkins University, and I am …" at bounding box center [288, 269] width 325 height 46
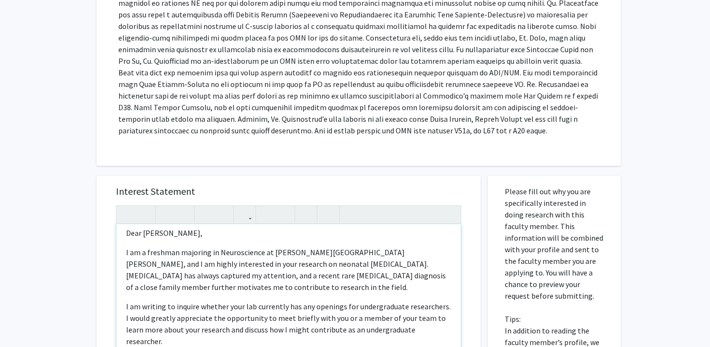
click at [316, 265] on p "I am a freshman majoring in Neuroscience at Johns Hopkins University, and I am …" at bounding box center [288, 269] width 325 height 46
click at [358, 273] on p "I am a freshman majoring in Neuroscience at Johns Hopkins University, and I am …" at bounding box center [288, 269] width 325 height 46
click at [442, 253] on p "I am a freshman majoring in Neuroscience at Johns Hopkins University, and I am …" at bounding box center [288, 269] width 325 height 46
drag, startPoint x: 127, startPoint y: 264, endPoint x: 224, endPoint y: 265, distance: 97.1
click at [224, 265] on p "I am a freshman majoring in Neuroscience at Johns Hopkins University, and I am …" at bounding box center [288, 269] width 325 height 46
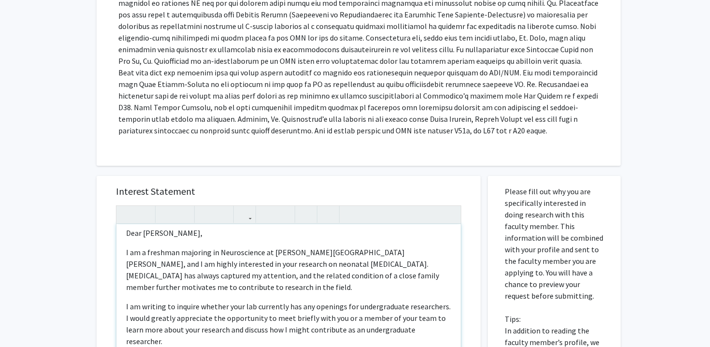
click at [244, 273] on p "I am a freshman majoring in Neuroscience at Johns Hopkins University, and I am …" at bounding box center [288, 269] width 325 height 46
click at [259, 278] on p "I am a freshman majoring in Neuroscience at Johns Hopkins University, and I am …" at bounding box center [288, 269] width 325 height 46
click at [437, 260] on p "I am a freshman majoring in Neuroscience at Johns Hopkins University, and I am …" at bounding box center [288, 269] width 325 height 46
click at [383, 286] on div "Dear Dr. Northington, I am a freshman majoring in Neuroscience at Johns Hopkins…" at bounding box center [288, 334] width 344 height 221
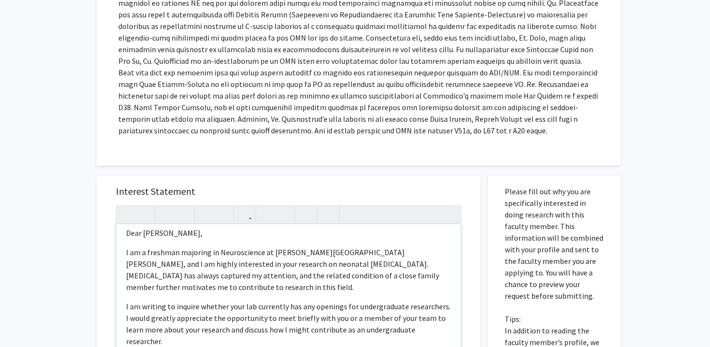
click at [138, 273] on p "I am a freshman majoring in Neuroscience at Johns Hopkins University, and I am …" at bounding box center [288, 269] width 325 height 46
click at [172, 268] on p "I am a freshman majoring in Neuroscience at Johns Hopkins University, and I am …" at bounding box center [288, 269] width 325 height 46
click at [184, 276] on p "I am a freshman majoring in Neuroscience at Johns Hopkins University, and I am …" at bounding box center [288, 269] width 325 height 46
click at [233, 271] on p "I am a freshman majoring in Neuroscience at Johns Hopkins University, and I am …" at bounding box center [288, 269] width 325 height 46
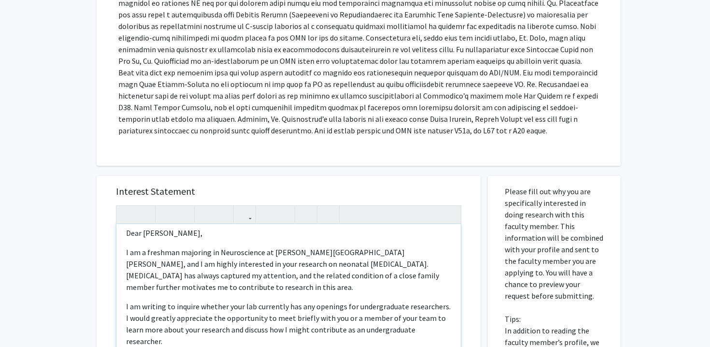
click at [272, 274] on p "I am a freshman majoring in Neuroscience at Johns Hopkins University, and I am …" at bounding box center [288, 269] width 325 height 46
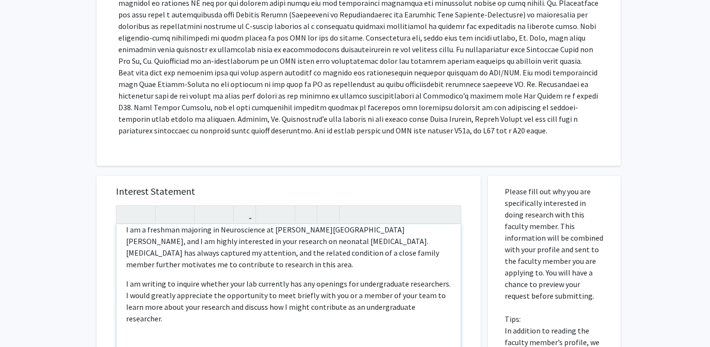
scroll to position [38, 0]
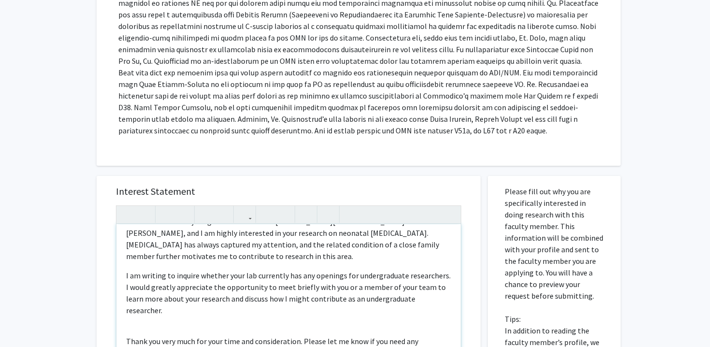
click at [239, 291] on p "I am writing to inquire whether your lab currently has any openings for undergr…" at bounding box center [288, 293] width 325 height 46
click at [221, 302] on div "Dear Dr. Northington, I am a freshman majoring in Neuroscience at Johns Hopkins…" at bounding box center [288, 334] width 344 height 221
click at [203, 305] on div "Dear Dr. Northington, I am a freshman majoring in Neuroscience at Johns Hopkins…" at bounding box center [288, 334] width 344 height 221
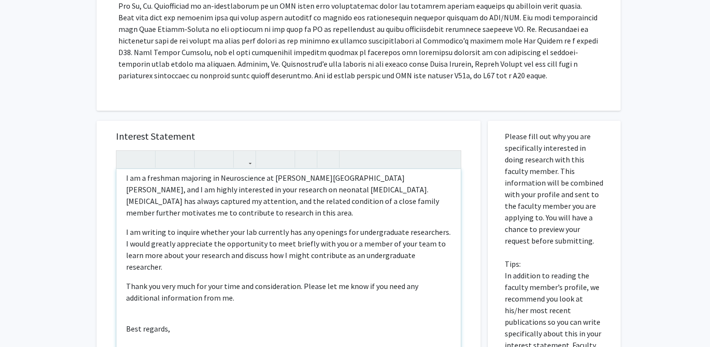
scroll to position [307, 0]
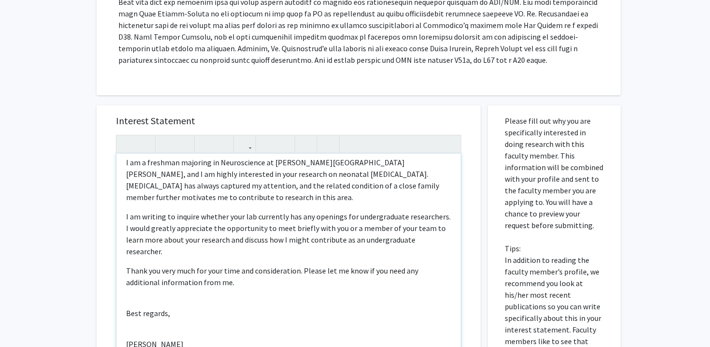
click at [183, 276] on div "Dear Dr. Northington, I am a freshman majoring in Neuroscience at Johns Hopkins…" at bounding box center [288, 264] width 344 height 221
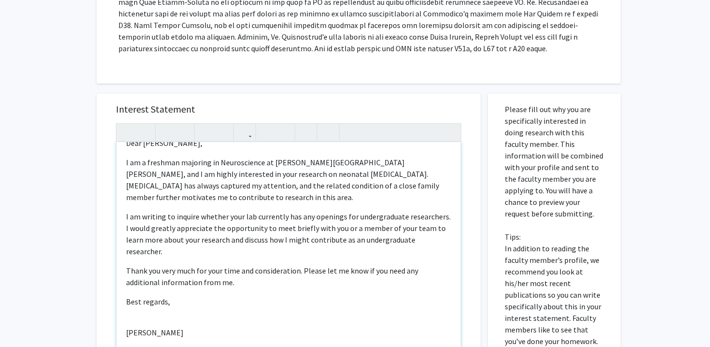
scroll to position [320, 0]
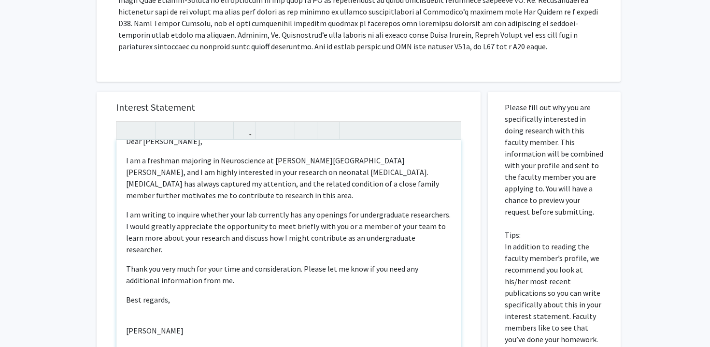
click at [180, 288] on div "Dear Dr. Northington, I am a freshman majoring in Neuroscience at Johns Hopkins…" at bounding box center [288, 250] width 344 height 221
type textarea "<p>Dear Dr. Northington,</p><p>I am a freshman majoring in Neuroscience at John…"
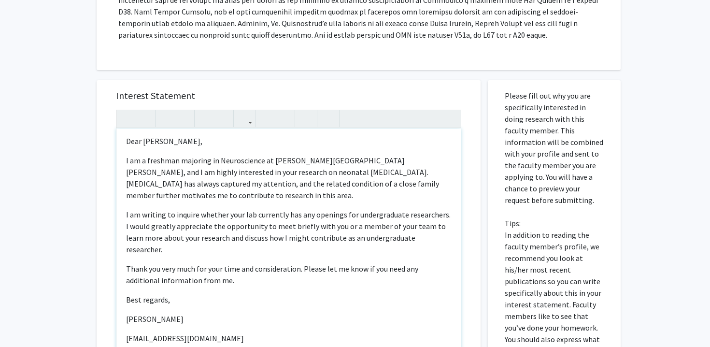
click at [151, 332] on p "[EMAIL_ADDRESS][DOMAIN_NAME]" at bounding box center [288, 338] width 325 height 12
click at [156, 303] on div "Dear Dr. Northington, I am a freshman majoring in Neuroscience at Johns Hopkins…" at bounding box center [288, 239] width 344 height 221
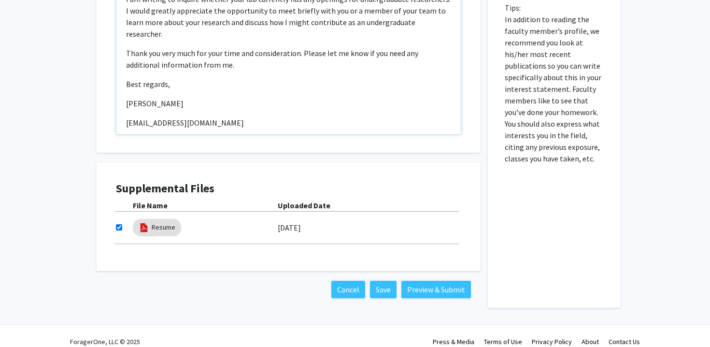
scroll to position [531, 0]
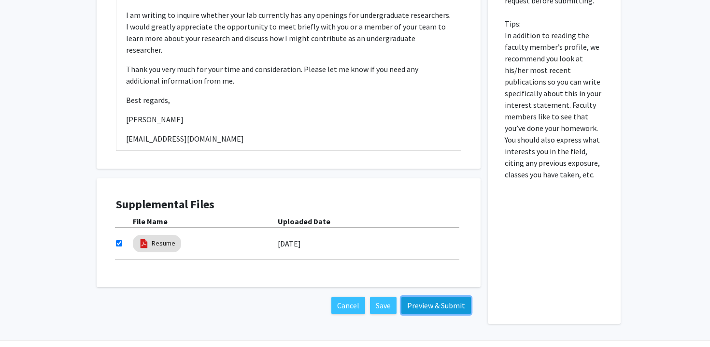
click at [418, 297] on button "Preview & Submit" at bounding box center [436, 305] width 70 height 17
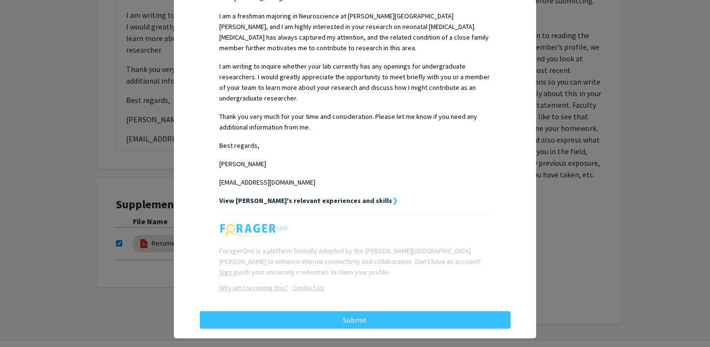
scroll to position [284, 0]
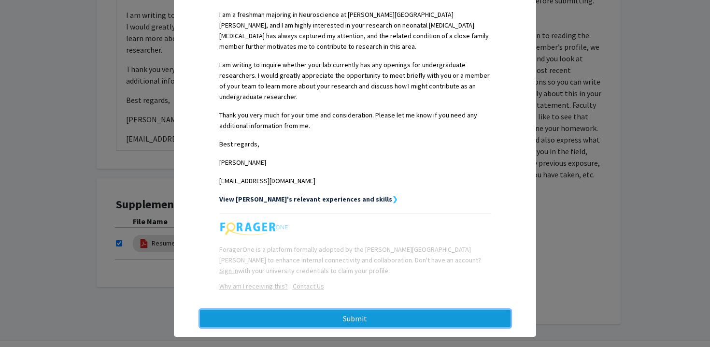
click at [281, 310] on button "Submit" at bounding box center [355, 318] width 311 height 17
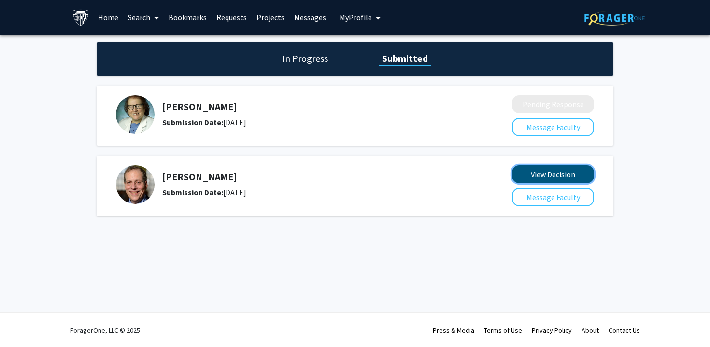
click at [524, 173] on button "View Decision" at bounding box center [553, 174] width 82 height 18
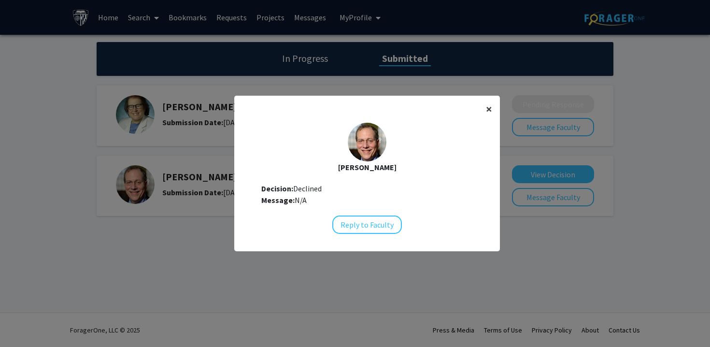
click at [488, 109] on span "×" at bounding box center [489, 108] width 6 height 15
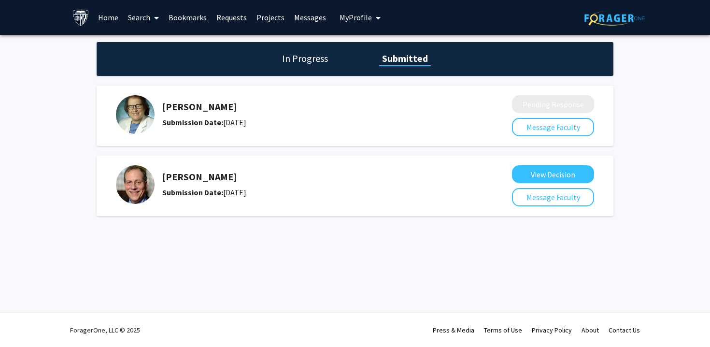
click at [277, 40] on div "In Progress Submitted Frances Northington Submission Date: September 24, 2025 P…" at bounding box center [355, 139] width 710 height 208
click at [307, 69] on div "In Progress Submitted" at bounding box center [355, 59] width 517 height 34
click at [322, 63] on h1 "In Progress" at bounding box center [305, 59] width 52 height 14
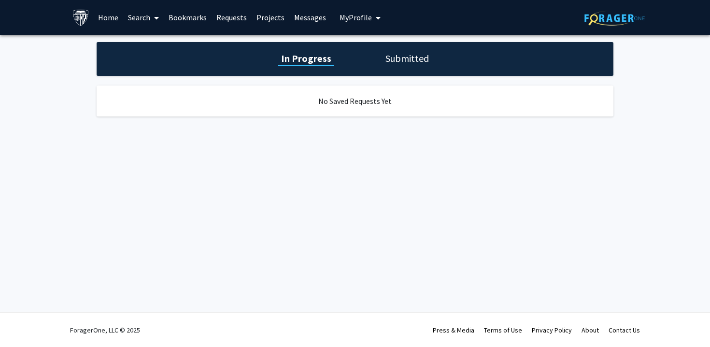
click at [403, 63] on h1 "Submitted" at bounding box center [407, 59] width 49 height 14
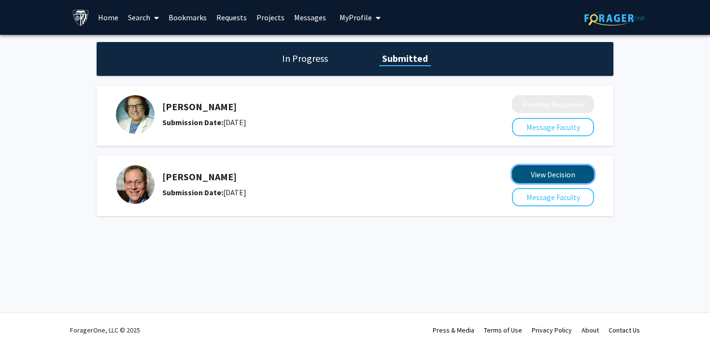
click at [517, 170] on button "View Decision" at bounding box center [553, 174] width 82 height 18
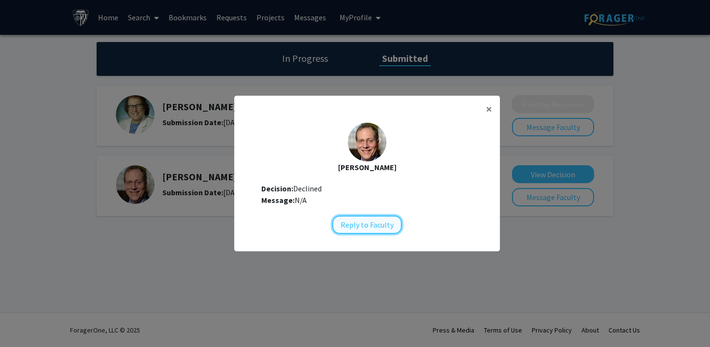
click at [372, 221] on button "Reply to Faculty" at bounding box center [367, 224] width 70 height 18
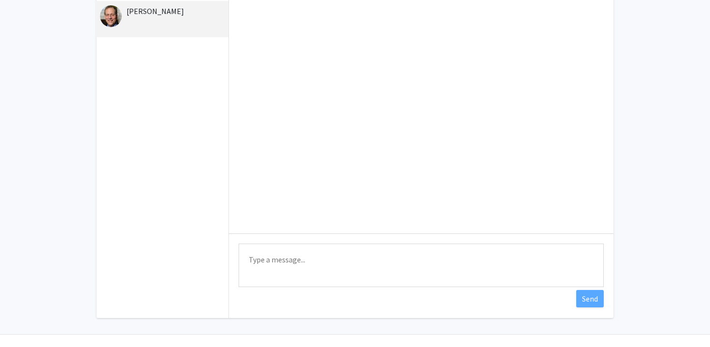
click at [271, 261] on textarea "Type a message" at bounding box center [421, 265] width 365 height 43
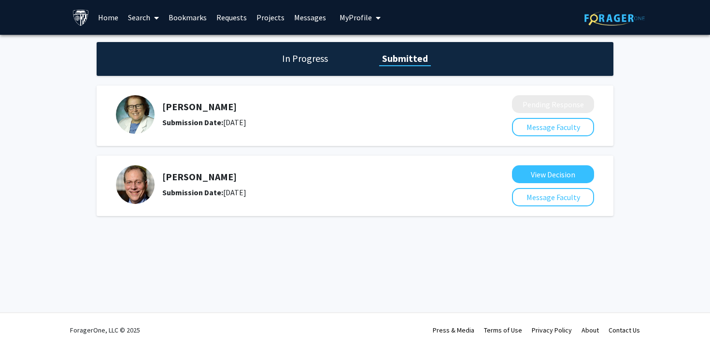
click at [194, 142] on div "Frances Northington Submission Date: September 24, 2025 Pending Response Messag…" at bounding box center [355, 116] width 517 height 60
click at [277, 117] on div "Submission Date: September 24, 2025" at bounding box center [311, 122] width 299 height 12
click at [247, 100] on div "Frances Northington Submission Date: September 24, 2025" at bounding box center [307, 114] width 383 height 39
click at [219, 105] on h5 "[PERSON_NAME]" at bounding box center [311, 107] width 299 height 12
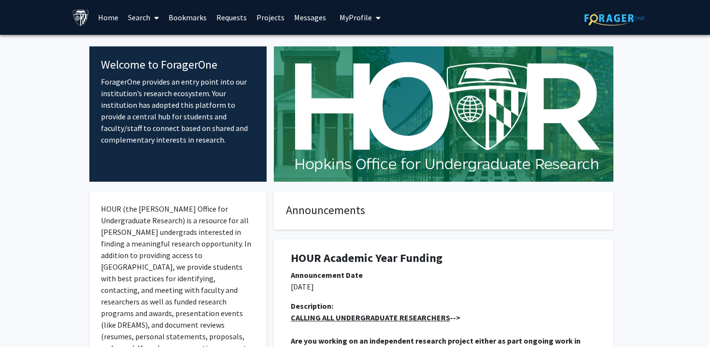
click at [156, 14] on icon at bounding box center [156, 18] width 5 height 8
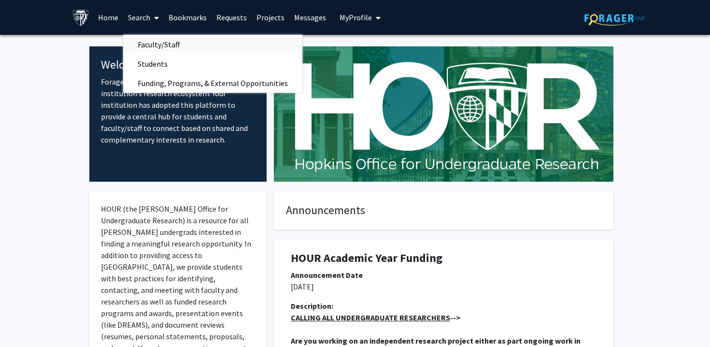
click at [159, 39] on span "Faculty/Staff" at bounding box center [158, 44] width 71 height 19
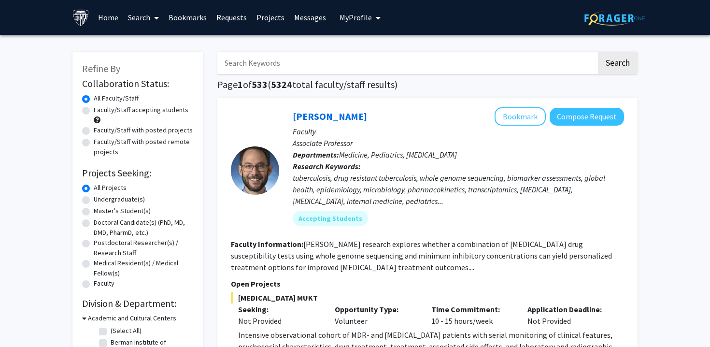
click at [285, 53] on input "Search Keywords" at bounding box center [406, 63] width 379 height 22
type input "neuro"
click at [598, 52] on button "Search" at bounding box center [618, 63] width 40 height 22
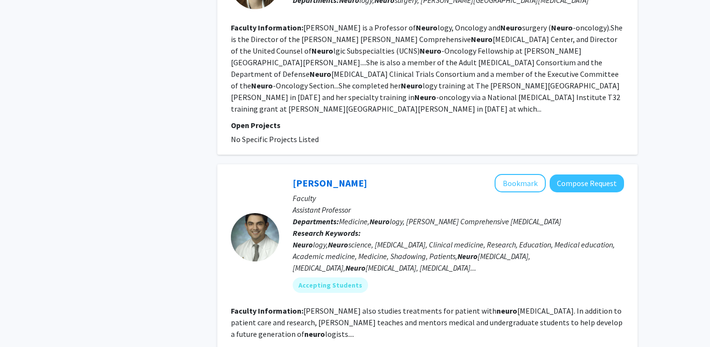
scroll to position [1678, 0]
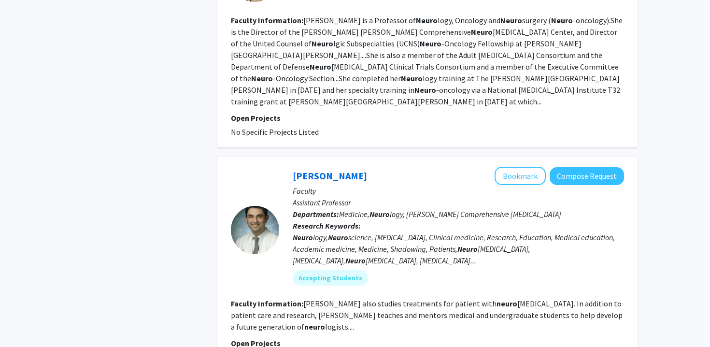
click at [309, 231] on div "Neuro logy, Neuro science, [MEDICAL_DATA], Clinical medicine, Research, Educati…" at bounding box center [458, 248] width 331 height 35
click at [311, 170] on link "[PERSON_NAME]" at bounding box center [330, 176] width 74 height 12
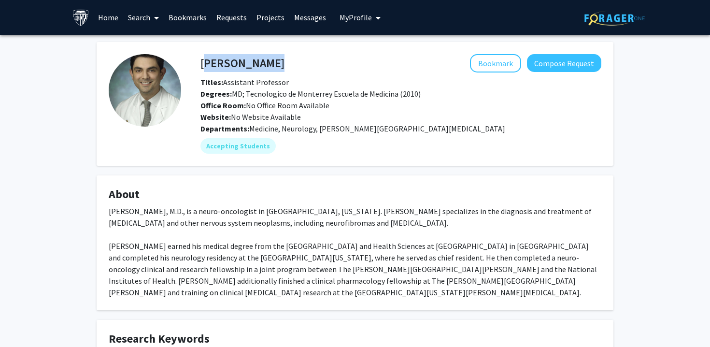
drag, startPoint x: 192, startPoint y: 58, endPoint x: 202, endPoint y: 63, distance: 11.2
click at [202, 63] on div "[PERSON_NAME] Bookmark Compose Request Titles: Assistant Professor [PERSON_NAME…" at bounding box center [391, 104] width 420 height 100
copy h4 "[PERSON_NAME]"
click at [324, 109] on span "Office Room: No Office Room Available" at bounding box center [265, 105] width 129 height 10
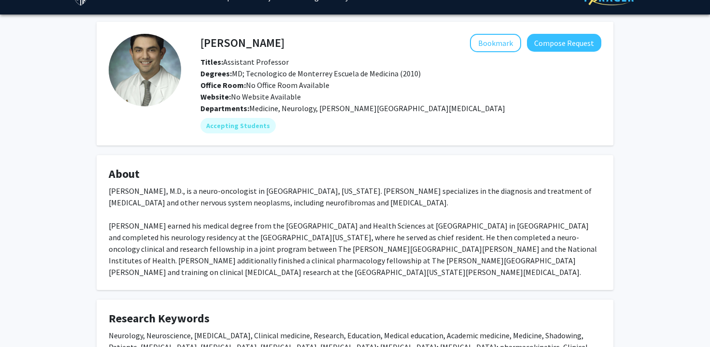
scroll to position [20, 0]
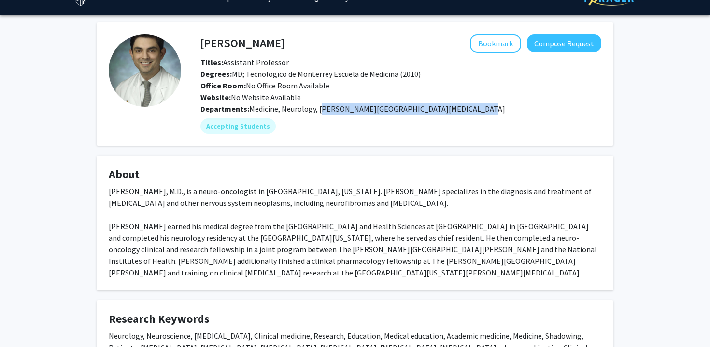
drag, startPoint x: 320, startPoint y: 110, endPoint x: 477, endPoint y: 110, distance: 156.5
click at [477, 110] on div "Departments: Medicine, Neurology, [PERSON_NAME][GEOGRAPHIC_DATA][MEDICAL_DATA]" at bounding box center [401, 109] width 401 height 12
copy span "[PERSON_NAME][GEOGRAPHIC_DATA][MEDICAL_DATA]"
click at [578, 44] on button "Compose Request" at bounding box center [564, 43] width 74 height 18
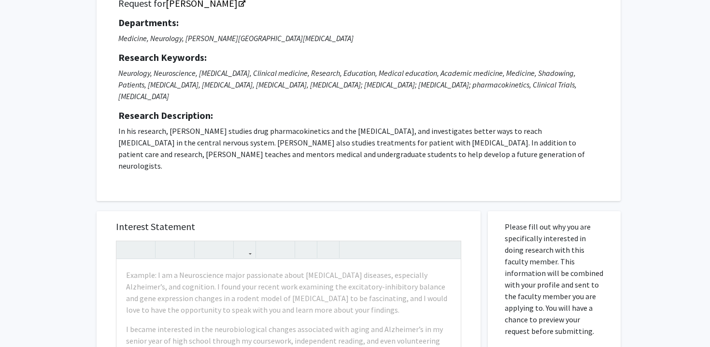
scroll to position [112, 0]
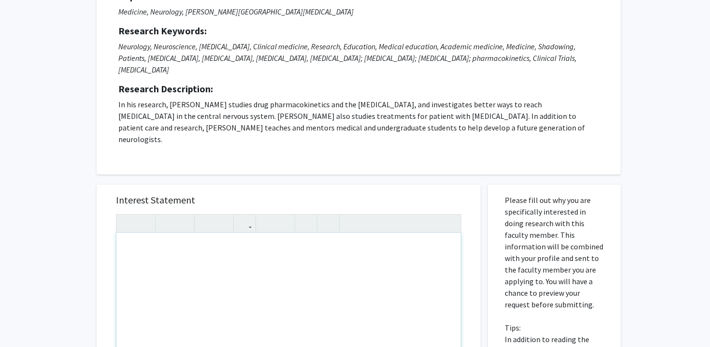
click at [244, 241] on div "Note to users with screen readers: Please press Alt+0 or Option+0 to deactivate…" at bounding box center [288, 343] width 344 height 221
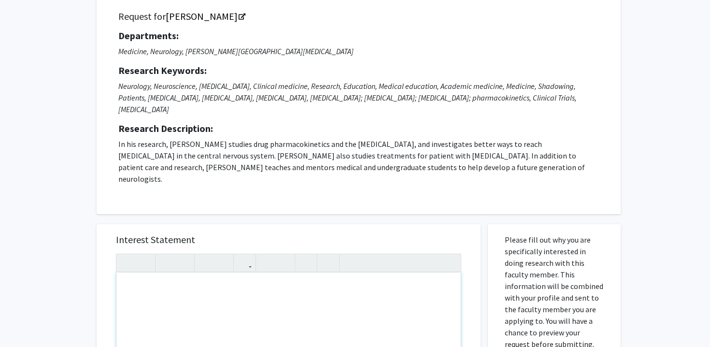
scroll to position [57, 0]
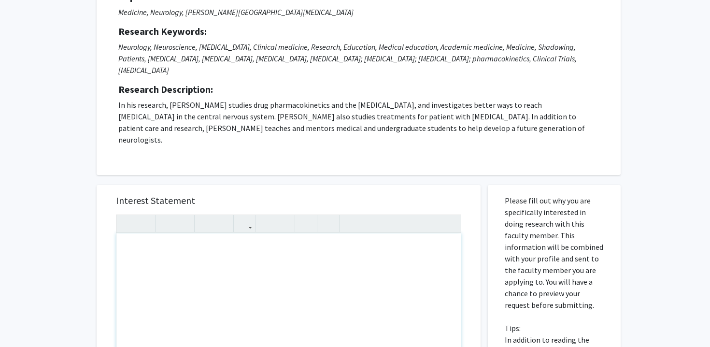
scroll to position [114, 0]
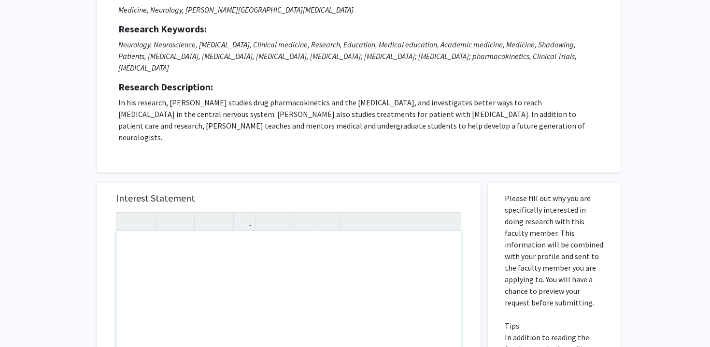
paste div "Note to users with screen readers: Please press Alt+0 or Option+0 to deactivate…"
type textarea "<p>[PERSON_NAME] Comprehensive [MEDICAL_DATA]</p>"
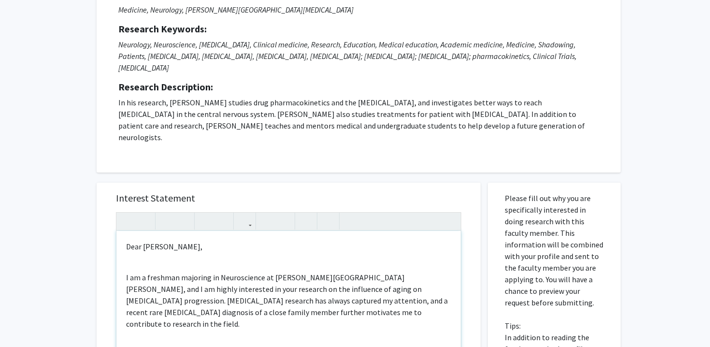
click at [165, 241] on p "Dear [PERSON_NAME]," at bounding box center [288, 247] width 325 height 12
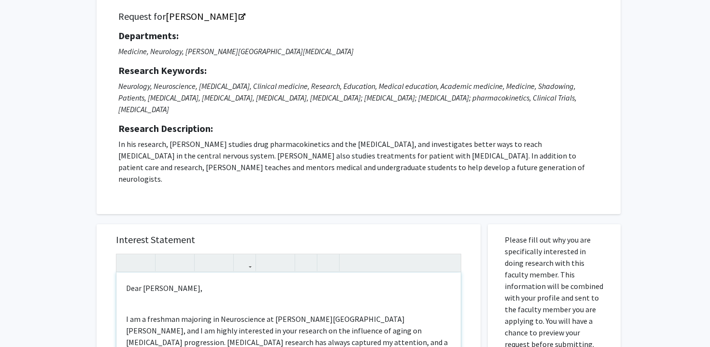
scroll to position [75, 0]
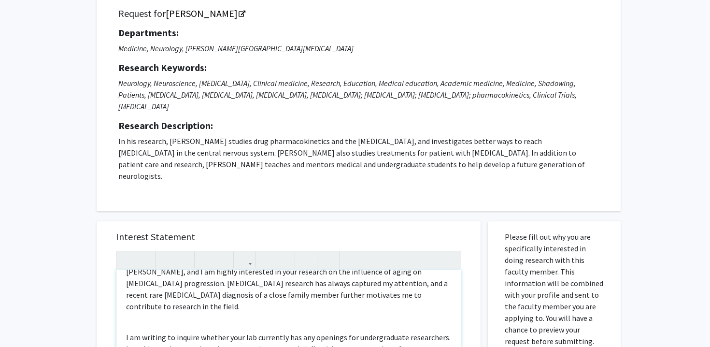
scroll to position [0, 0]
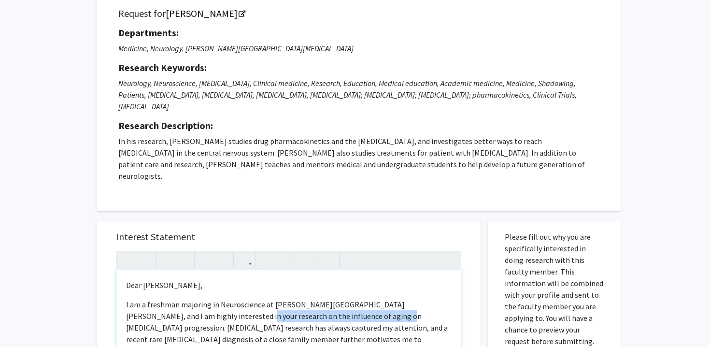
drag, startPoint x: 181, startPoint y: 294, endPoint x: 321, endPoint y: 295, distance: 140.1
click at [321, 299] on p "I am a freshman majoring in Neuroscience at [PERSON_NAME][GEOGRAPHIC_DATA][PERS…" at bounding box center [288, 328] width 325 height 58
click at [245, 299] on p "I am a freshman majoring in Neuroscience at [PERSON_NAME][GEOGRAPHIC_DATA][PERS…" at bounding box center [288, 328] width 325 height 58
click at [256, 299] on p "I am a freshman majoring in Neuroscience at [PERSON_NAME][GEOGRAPHIC_DATA][PERS…" at bounding box center [288, 328] width 325 height 58
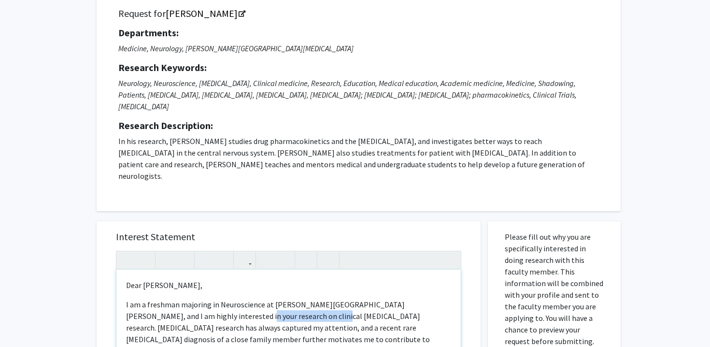
drag, startPoint x: 256, startPoint y: 294, endPoint x: 182, endPoint y: 293, distance: 73.9
click at [182, 299] on p "I am a freshman majoring in Neuroscience at [PERSON_NAME][GEOGRAPHIC_DATA][PERS…" at bounding box center [288, 328] width 325 height 58
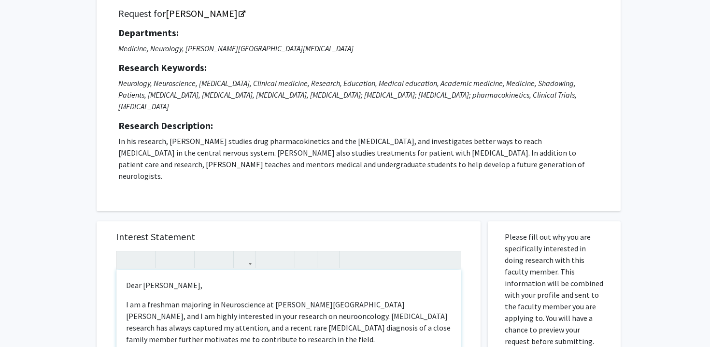
click at [219, 299] on p "I am a freshman majoring in Neuroscience at [PERSON_NAME][GEOGRAPHIC_DATA][PERS…" at bounding box center [288, 322] width 325 height 46
click at [259, 299] on p "I am a freshman majoring in Neuroscience at [PERSON_NAME][GEOGRAPHIC_DATA][PERS…" at bounding box center [288, 322] width 325 height 46
click at [238, 299] on p "I am a freshman majoring in Neuroscience at [PERSON_NAME][GEOGRAPHIC_DATA][PERS…" at bounding box center [288, 322] width 325 height 46
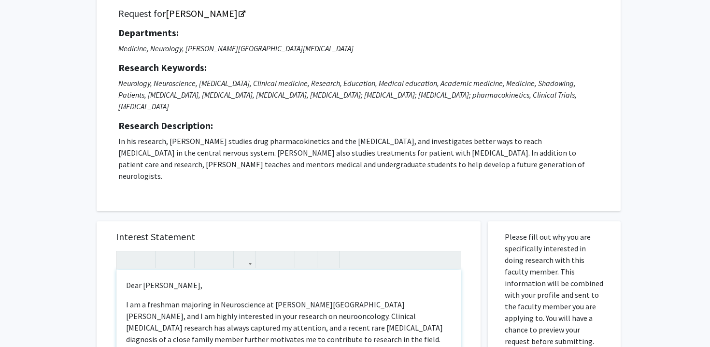
click at [258, 306] on p "I am a freshman majoring in Neuroscience at [PERSON_NAME][GEOGRAPHIC_DATA][PERS…" at bounding box center [288, 322] width 325 height 46
click at [216, 299] on p "I am a freshman majoring in Neuroscience at [PERSON_NAME][GEOGRAPHIC_DATA][PERS…" at bounding box center [288, 322] width 325 height 46
click at [210, 299] on p "I am a freshman majoring in Neuroscience at [PERSON_NAME][GEOGRAPHIC_DATA][PERS…" at bounding box center [288, 322] width 325 height 46
click at [177, 299] on p "I am a freshman majoring in Neuroscience at [PERSON_NAME][GEOGRAPHIC_DATA][PERS…" at bounding box center [288, 322] width 325 height 46
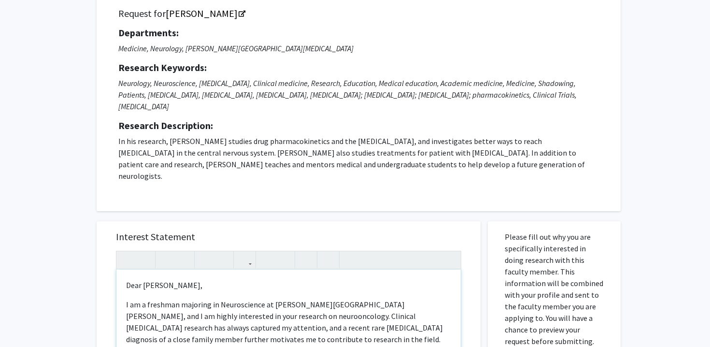
click at [177, 299] on p "I am a freshman majoring in Neuroscience at [PERSON_NAME][GEOGRAPHIC_DATA][PERS…" at bounding box center [288, 322] width 325 height 46
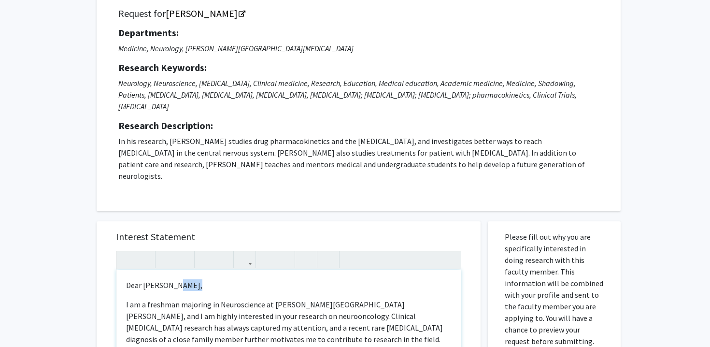
click at [177, 299] on p "I am a freshman majoring in Neuroscience at [PERSON_NAME][GEOGRAPHIC_DATA][PERS…" at bounding box center [288, 322] width 325 height 46
click at [190, 300] on p "I am a freshman majoring in Neuroscience at [PERSON_NAME][GEOGRAPHIC_DATA][PERS…" at bounding box center [288, 322] width 325 height 46
click at [218, 308] on p "I am a freshman majoring in Neuroscience at [PERSON_NAME][GEOGRAPHIC_DATA][PERS…" at bounding box center [288, 322] width 325 height 46
click at [229, 308] on p "I am a freshman majoring in Neuroscience at [PERSON_NAME][GEOGRAPHIC_DATA][PERS…" at bounding box center [288, 322] width 325 height 46
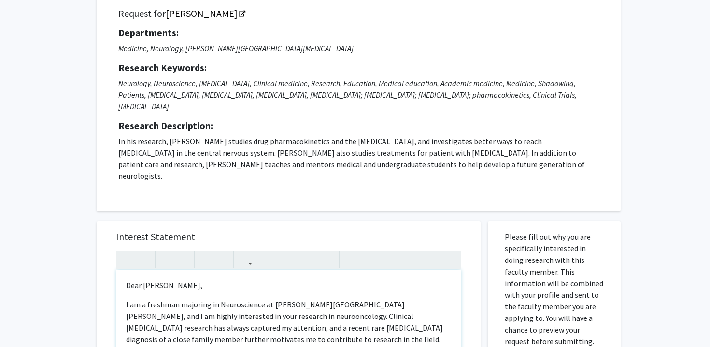
click at [155, 308] on p "I am a freshman majoring in Neuroscience at [PERSON_NAME][GEOGRAPHIC_DATA][PERS…" at bounding box center [288, 322] width 325 height 46
click at [197, 299] on p "I am a freshman majoring in Neuroscience at [PERSON_NAME][GEOGRAPHIC_DATA][PERS…" at bounding box center [288, 322] width 325 height 46
click at [212, 309] on p "I am a freshman majoring in Neuroscience at [PERSON_NAME][GEOGRAPHIC_DATA][PERS…" at bounding box center [288, 322] width 325 height 46
click at [218, 313] on p "I am a freshman majoring in Neuroscience at [PERSON_NAME][GEOGRAPHIC_DATA][PERS…" at bounding box center [288, 322] width 325 height 46
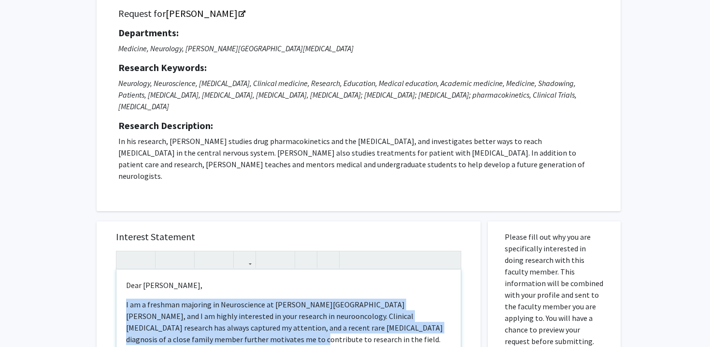
click at [218, 313] on p "I am a freshman majoring in Neuroscience at [PERSON_NAME][GEOGRAPHIC_DATA][PERS…" at bounding box center [288, 322] width 325 height 46
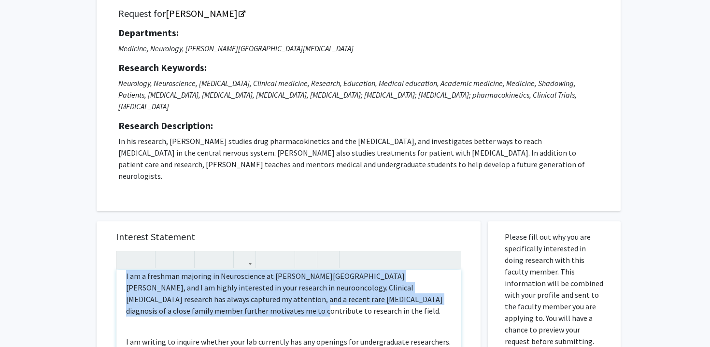
scroll to position [35, 0]
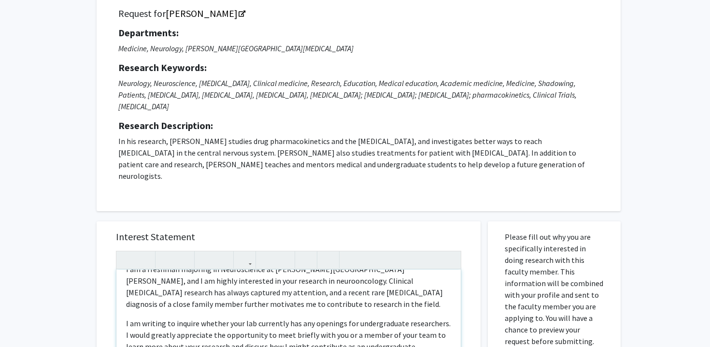
scroll to position [3, 0]
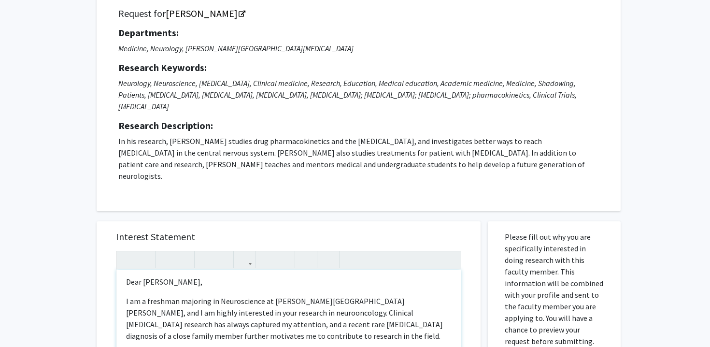
click at [206, 295] on p "I am a freshman majoring in Neuroscience at [PERSON_NAME][GEOGRAPHIC_DATA][PERS…" at bounding box center [288, 318] width 325 height 46
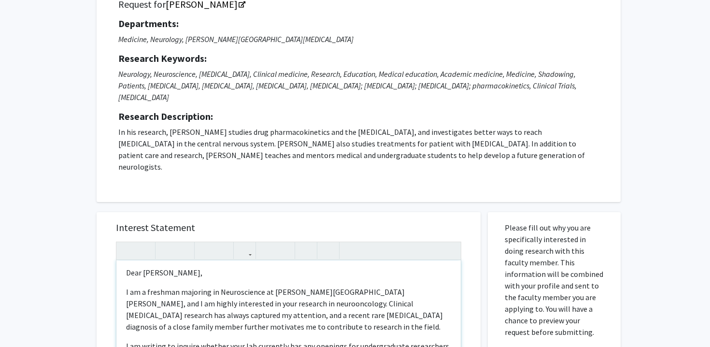
scroll to position [92, 0]
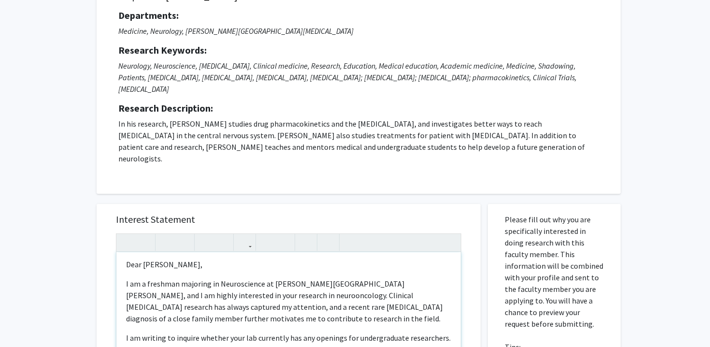
click at [199, 278] on p "I am a freshman majoring in Neuroscience at [PERSON_NAME][GEOGRAPHIC_DATA][PERS…" at bounding box center [288, 301] width 325 height 46
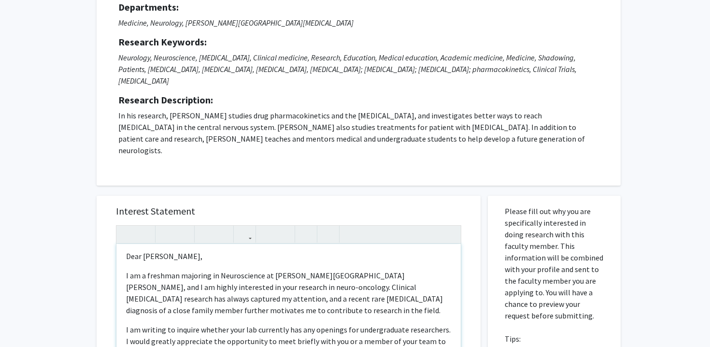
scroll to position [101, 0]
click at [178, 269] on p "I am a freshman majoring in Neuroscience at [PERSON_NAME][GEOGRAPHIC_DATA][PERS…" at bounding box center [288, 292] width 325 height 46
click at [173, 280] on p "I am a freshman majoring in Neuroscience at [PERSON_NAME][GEOGRAPHIC_DATA][PERS…" at bounding box center [288, 292] width 325 height 46
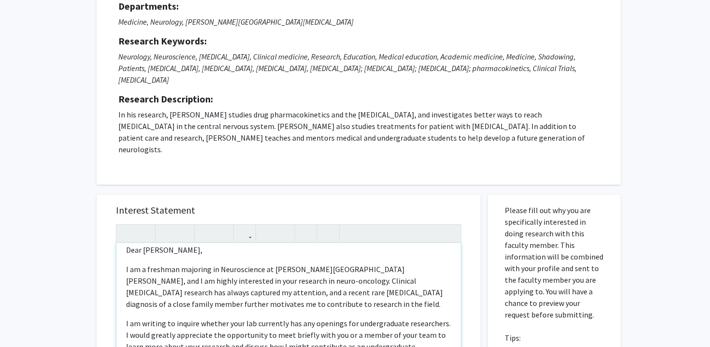
click at [227, 263] on p "I am a freshman majoring in Neuroscience at [PERSON_NAME][GEOGRAPHIC_DATA][PERS…" at bounding box center [288, 286] width 325 height 46
click at [255, 263] on p "I am a freshman majoring in Neuroscience at [PERSON_NAME][GEOGRAPHIC_DATA][PERS…" at bounding box center [288, 286] width 325 height 46
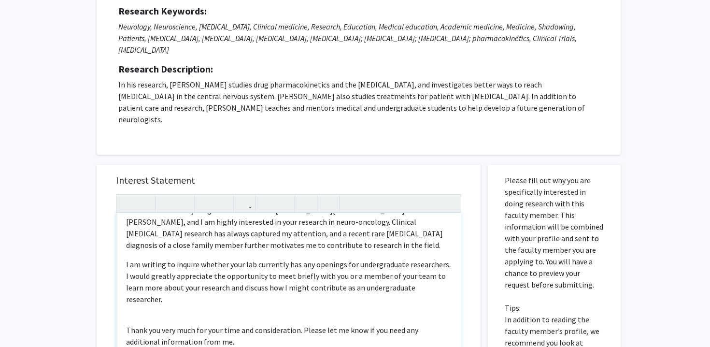
scroll to position [135, 0]
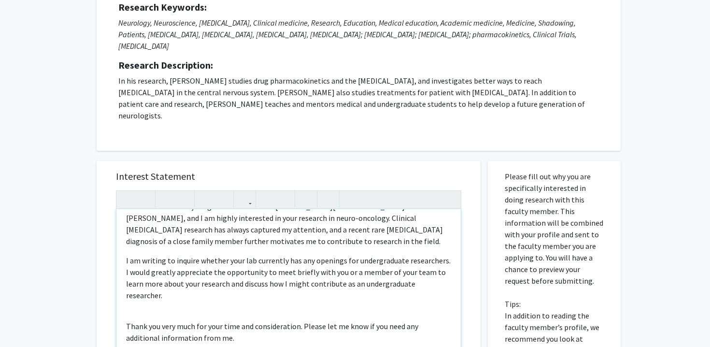
click at [359, 266] on div "Dear [PERSON_NAME], I am a freshman majoring in Neuroscience at [PERSON_NAME][G…" at bounding box center [288, 319] width 344 height 221
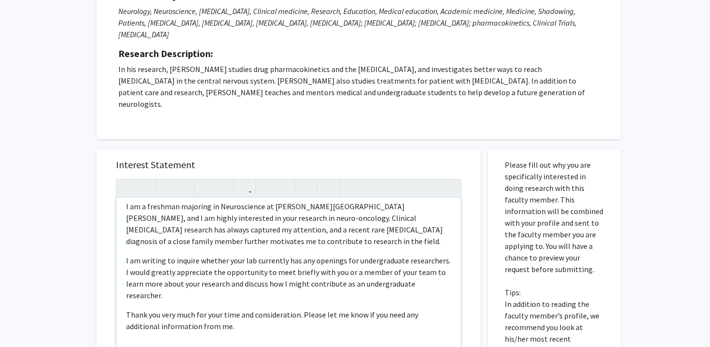
click at [231, 223] on p "I am a freshman majoring in Neuroscience at [PERSON_NAME][GEOGRAPHIC_DATA][PERS…" at bounding box center [288, 224] width 325 height 46
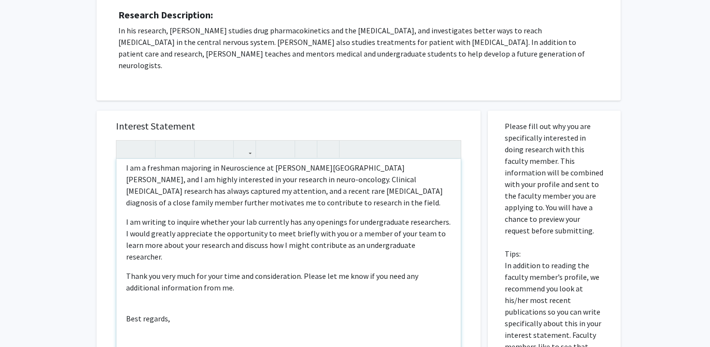
scroll to position [193, 0]
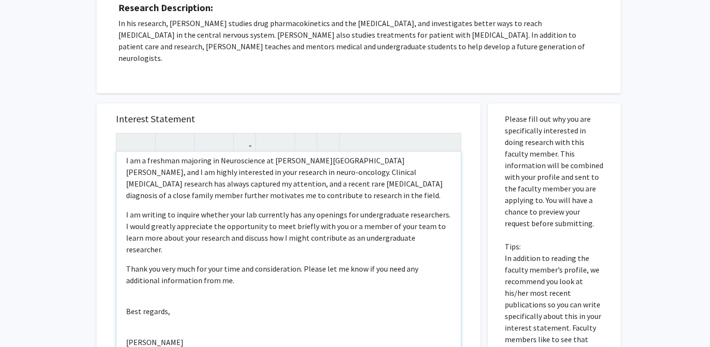
click at [164, 263] on div "Dear [PERSON_NAME], I am a freshman majoring in Neuroscience at [PERSON_NAME][G…" at bounding box center [288, 262] width 344 height 221
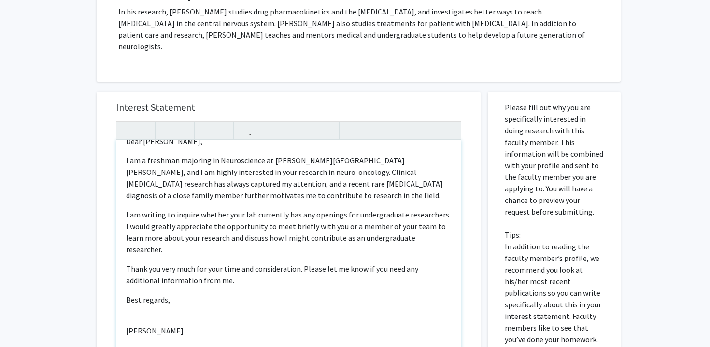
click at [155, 276] on div "Dear [PERSON_NAME], I am a freshman majoring in Neuroscience at [PERSON_NAME][G…" at bounding box center [288, 250] width 344 height 221
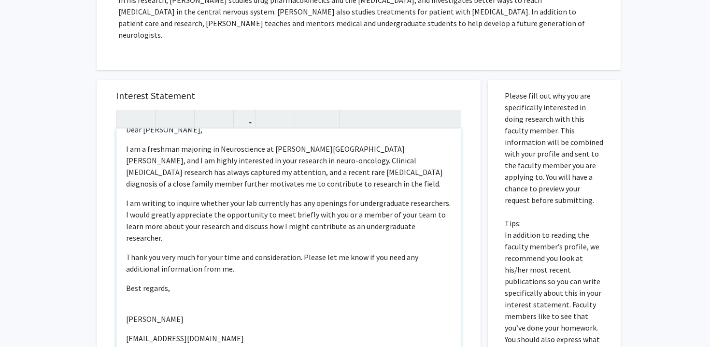
scroll to position [3, 0]
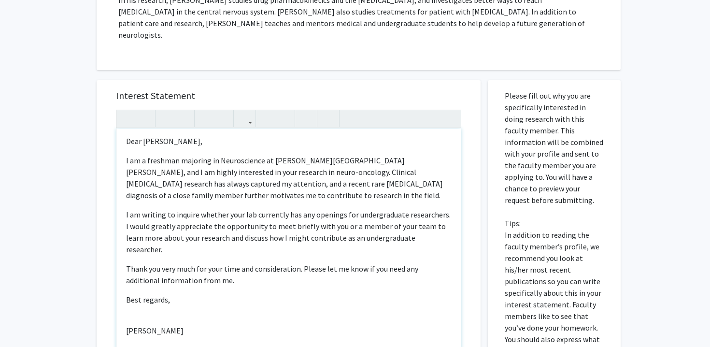
type textarea "<p>Dear [PERSON_NAME],</p><p>I am a freshman majoring in Neuroscience at [PERSO…"
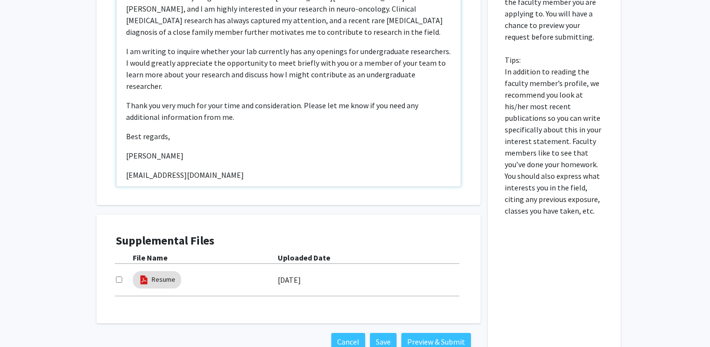
scroll to position [398, 0]
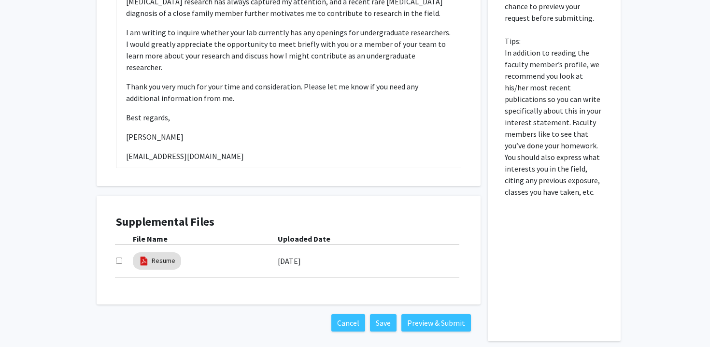
click at [119, 258] on input "checkbox" at bounding box center [119, 261] width 6 height 6
click at [157, 263] on div "Supplemental Files File Name Uploaded Date Resume [DATE]" at bounding box center [288, 249] width 365 height 89
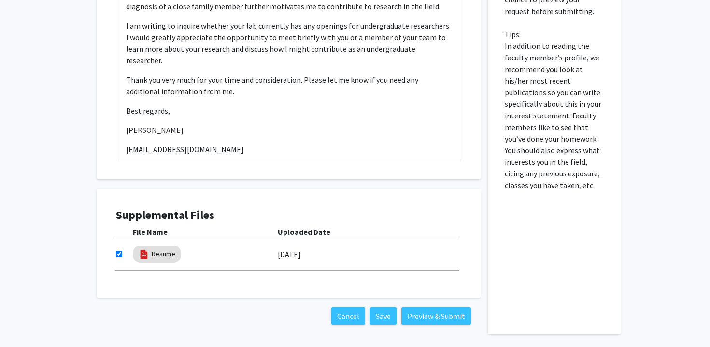
scroll to position [406, 0]
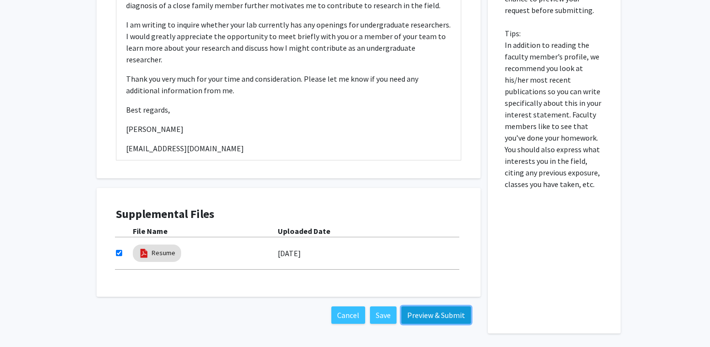
click at [423, 306] on button "Preview & Submit" at bounding box center [436, 314] width 70 height 17
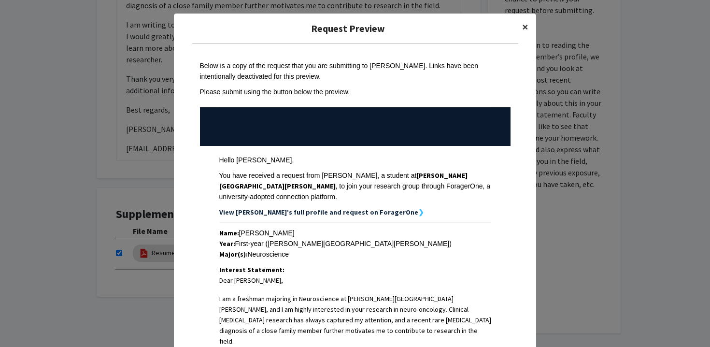
click at [530, 31] on button "×" at bounding box center [526, 27] width 22 height 27
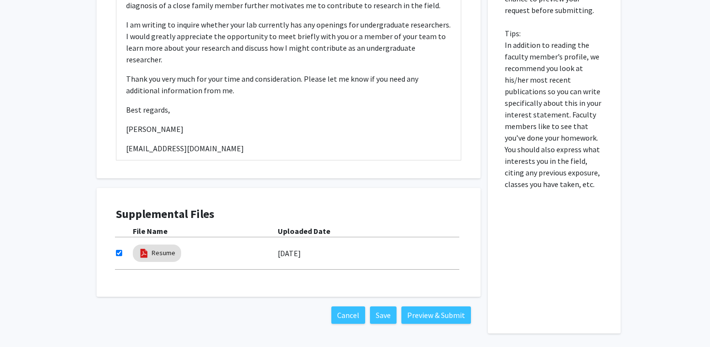
click at [118, 250] on input "checkbox" at bounding box center [119, 253] width 6 height 6
checkbox input "false"
click at [436, 306] on button "Preview & Submit" at bounding box center [436, 314] width 70 height 17
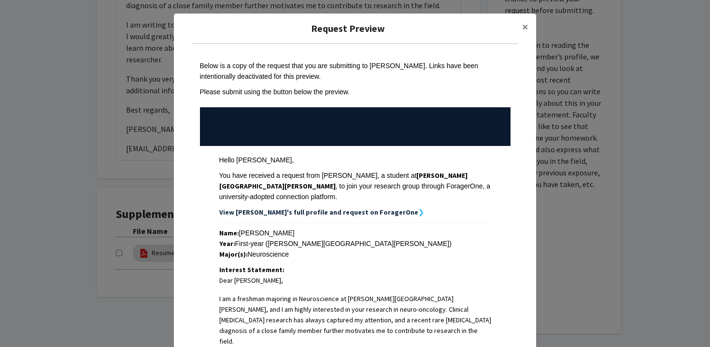
scroll to position [289, 0]
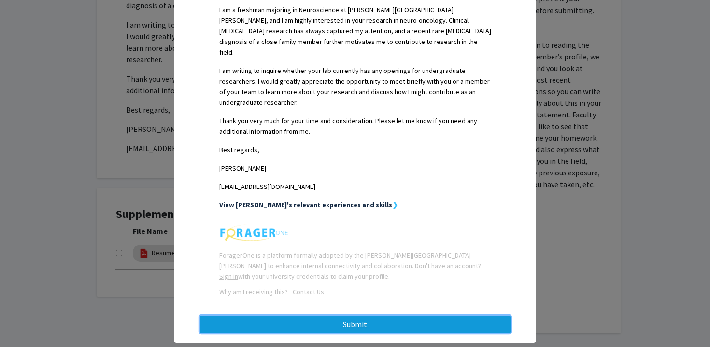
click at [393, 315] on button "Submit" at bounding box center [355, 323] width 311 height 17
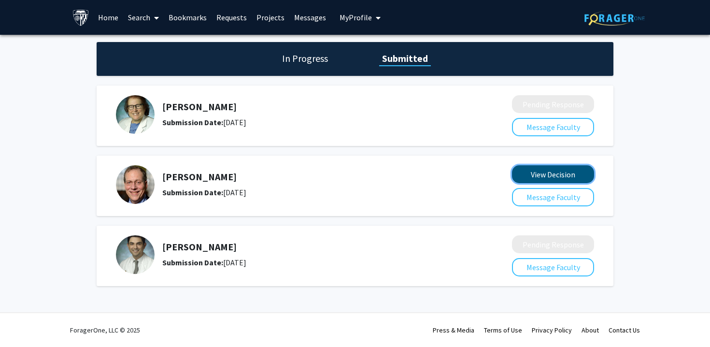
click at [518, 172] on button "View Decision" at bounding box center [553, 174] width 82 height 18
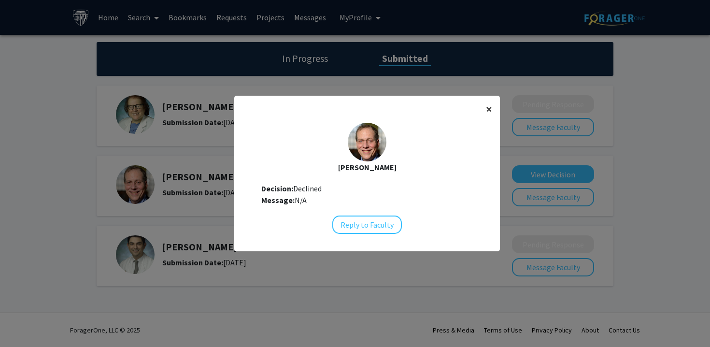
click at [482, 108] on button "×" at bounding box center [489, 109] width 22 height 27
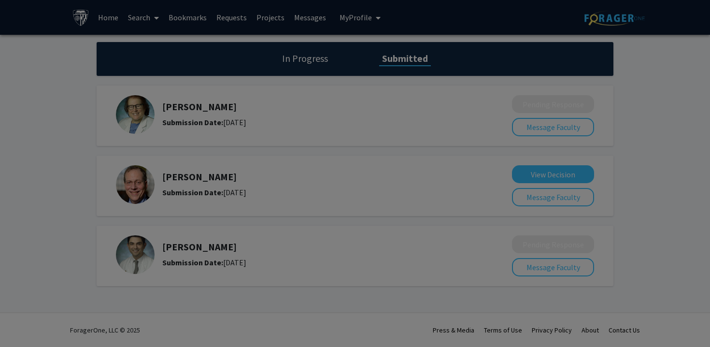
click at [487, 102] on div "[PERSON_NAME] Decision: Declined Message: N/A Reply to Faculty" at bounding box center [367, 98] width 266 height 127
